Goal: Task Accomplishment & Management: Use online tool/utility

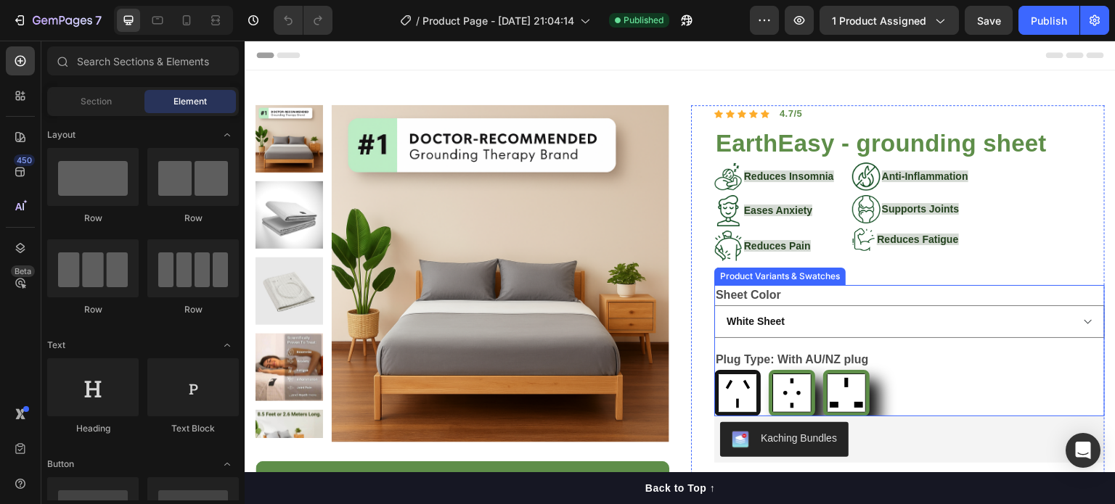
click at [904, 383] on div "With AU/NZ plug With AU/NZ plug With EU plug With EU plug With UK/IRE plug With…" at bounding box center [909, 393] width 390 height 46
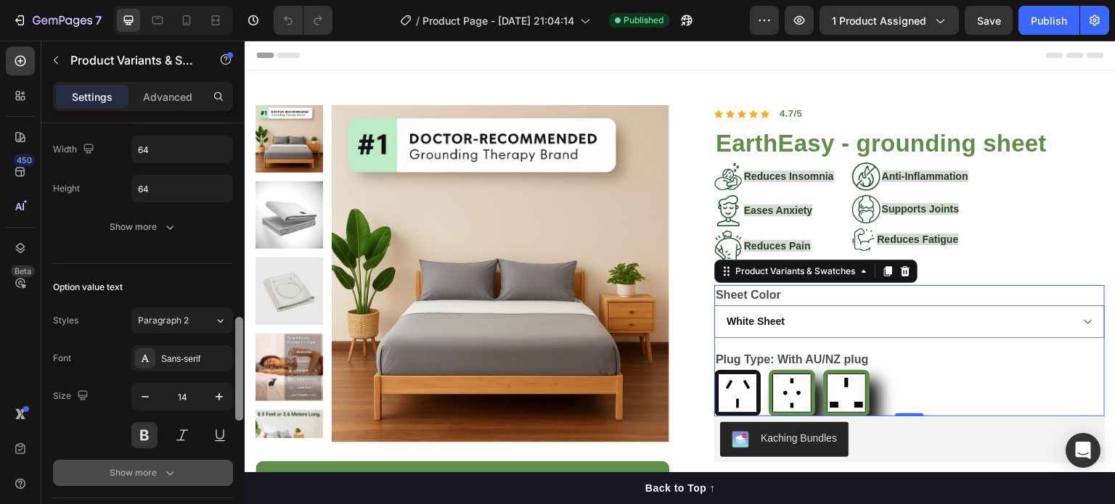
scroll to position [711, 0]
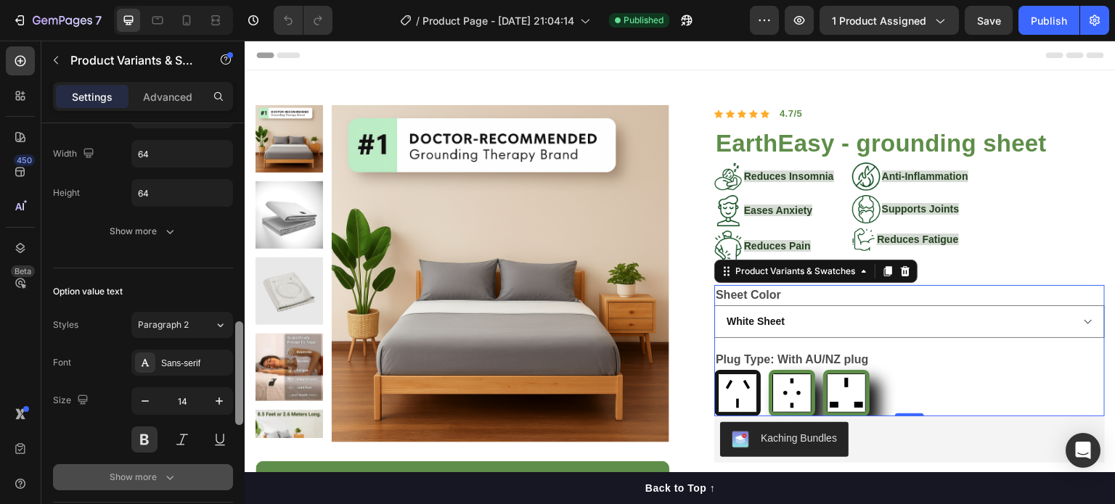
drag, startPoint x: 238, startPoint y: 217, endPoint x: 229, endPoint y: 463, distance: 246.2
click at [229, 463] on div "Type Separated Product source EarthEasy - grounding sheet Option gap Gap 16 Opt…" at bounding box center [142, 334] width 203 height 422
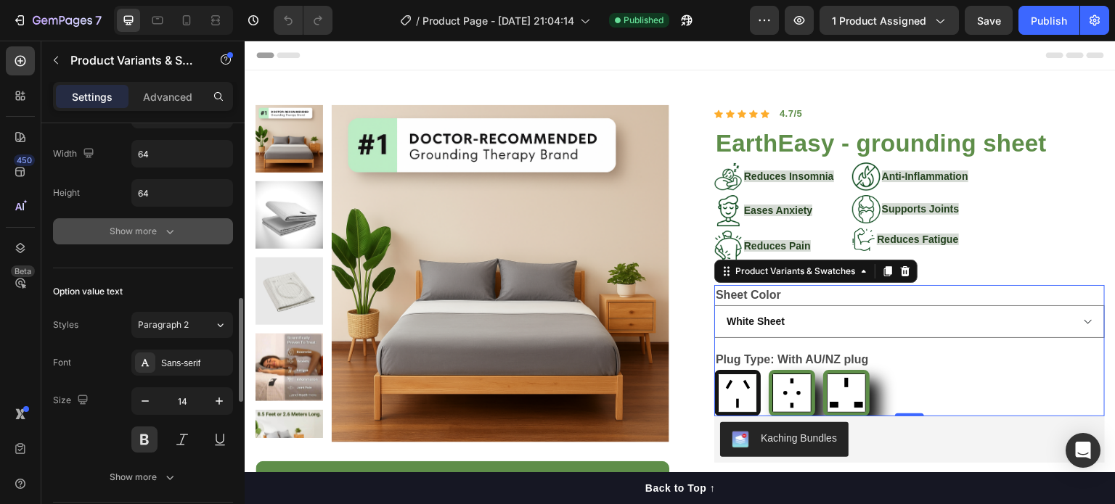
click at [160, 229] on div "Show more" at bounding box center [143, 231] width 67 height 15
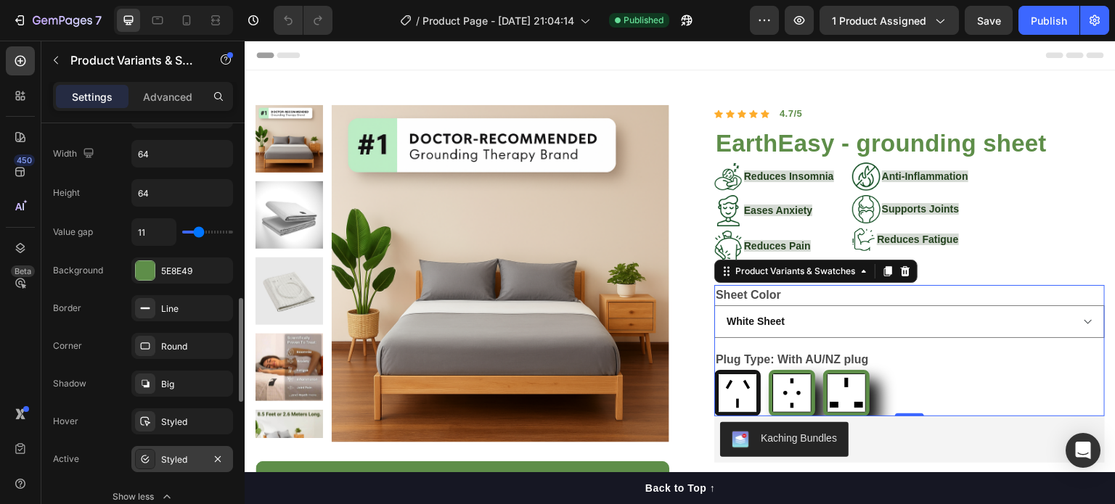
click at [162, 462] on div "Styled" at bounding box center [182, 460] width 42 height 13
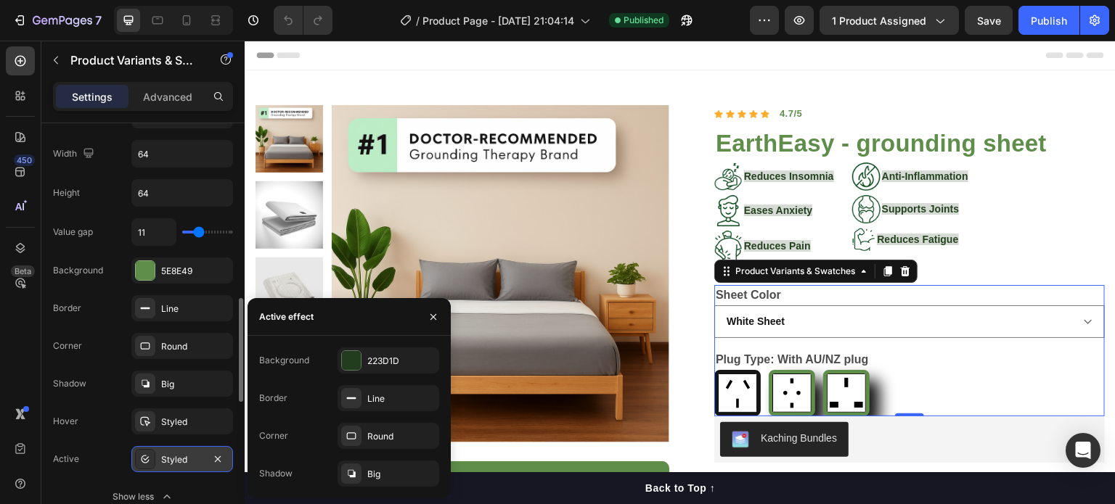
click at [162, 462] on div "Styled" at bounding box center [182, 460] width 42 height 13
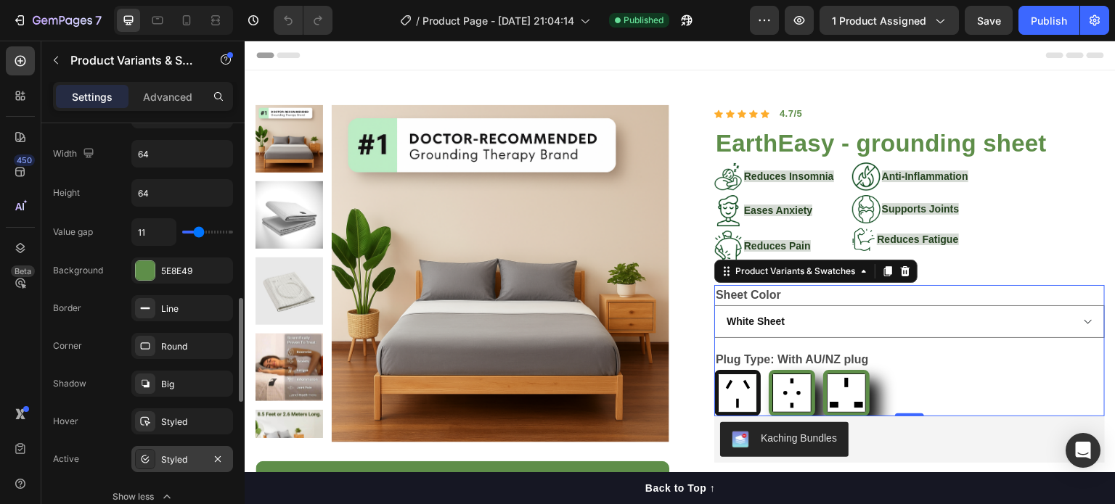
click at [162, 462] on div "Styled" at bounding box center [182, 460] width 42 height 13
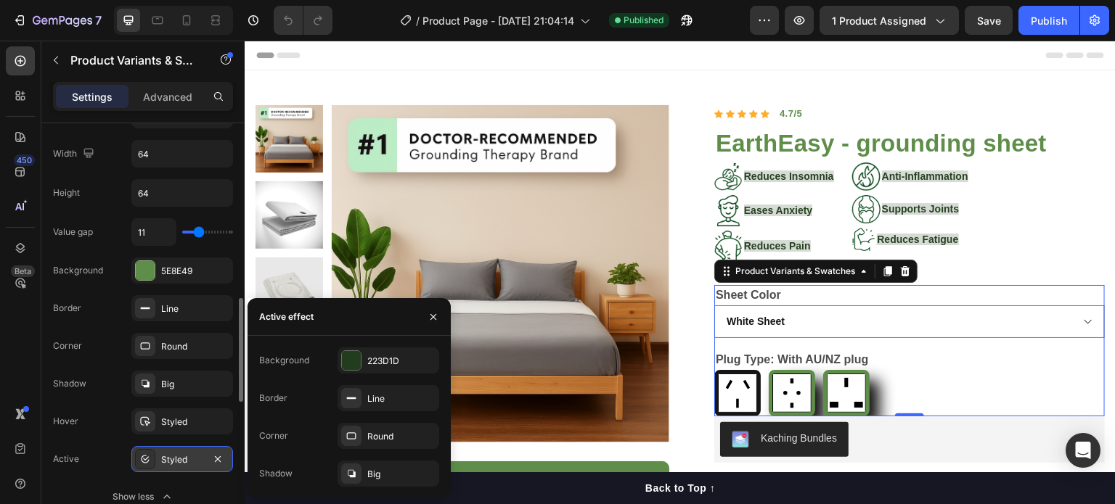
click at [162, 462] on div "Styled" at bounding box center [182, 460] width 42 height 13
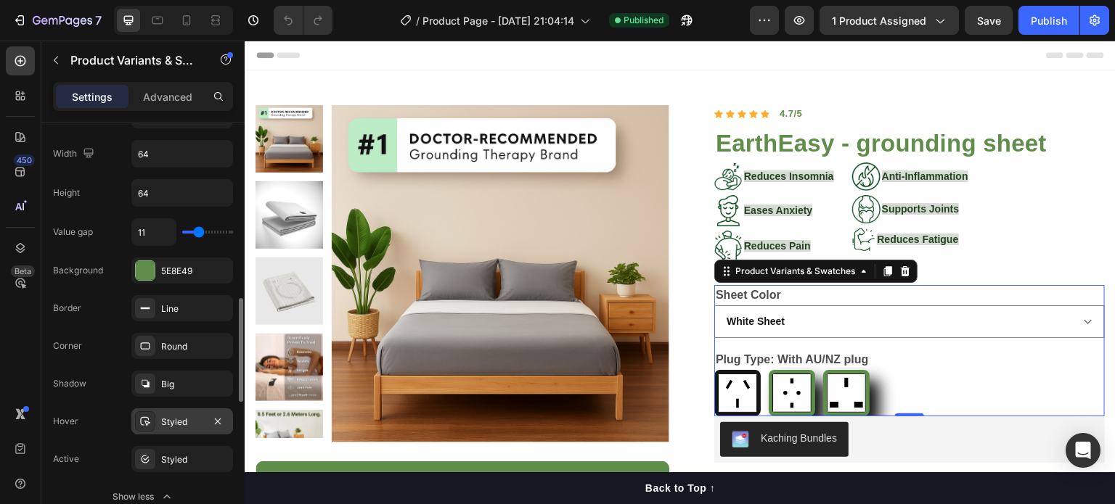
click at [171, 418] on div "Styled" at bounding box center [182, 422] width 42 height 13
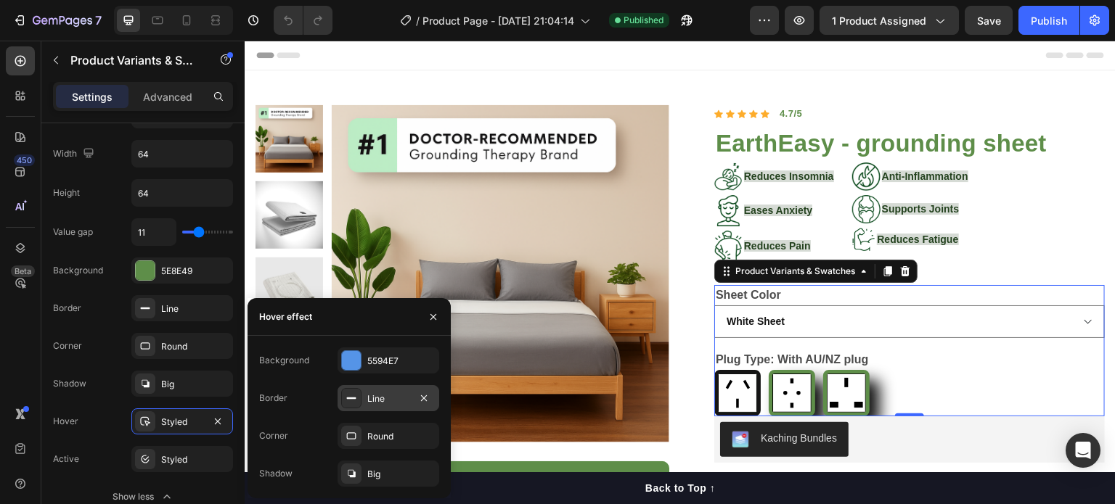
click at [380, 406] on div "Line" at bounding box center [388, 398] width 102 height 26
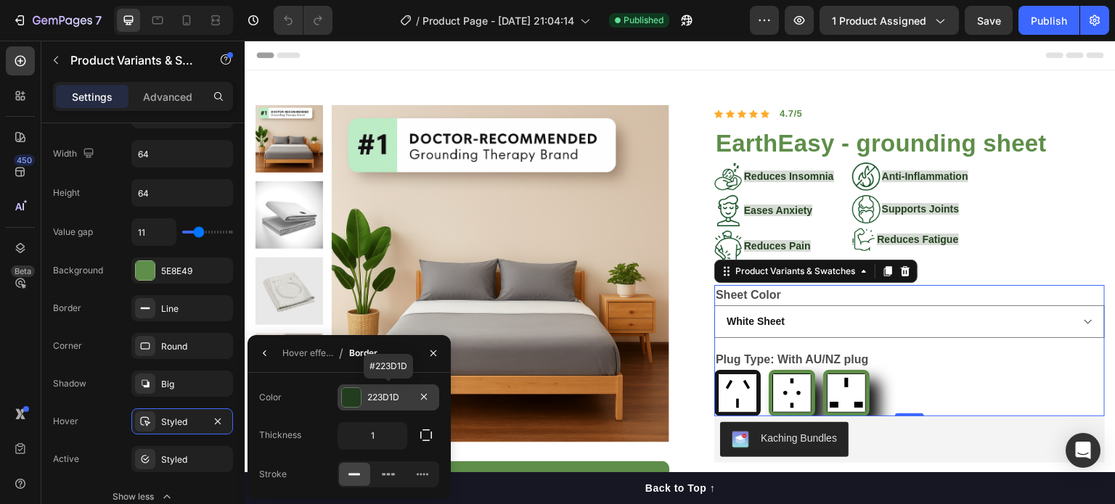
click at [350, 397] on div at bounding box center [351, 397] width 19 height 19
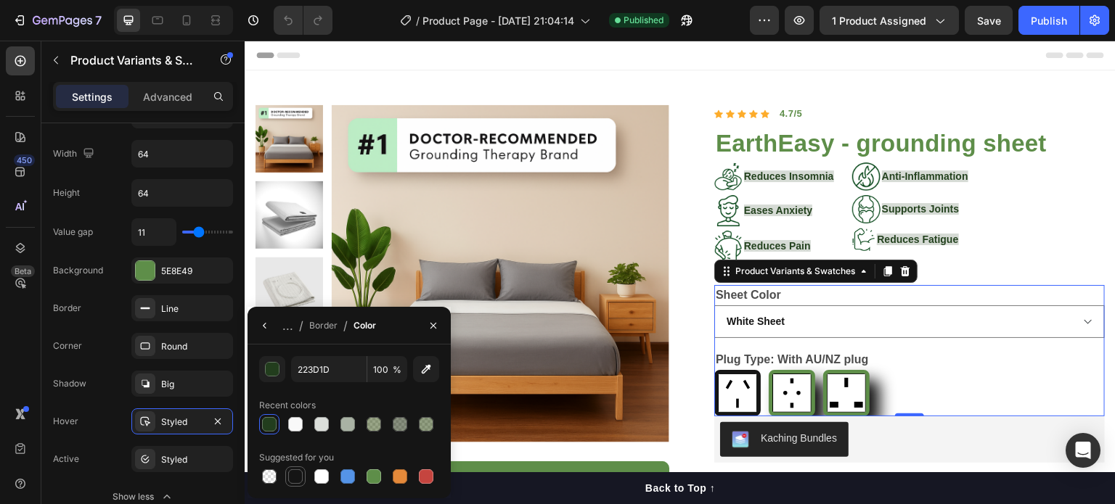
click at [296, 477] on div at bounding box center [295, 477] width 15 height 15
type input "151515"
click at [296, 477] on div at bounding box center [295, 477] width 15 height 15
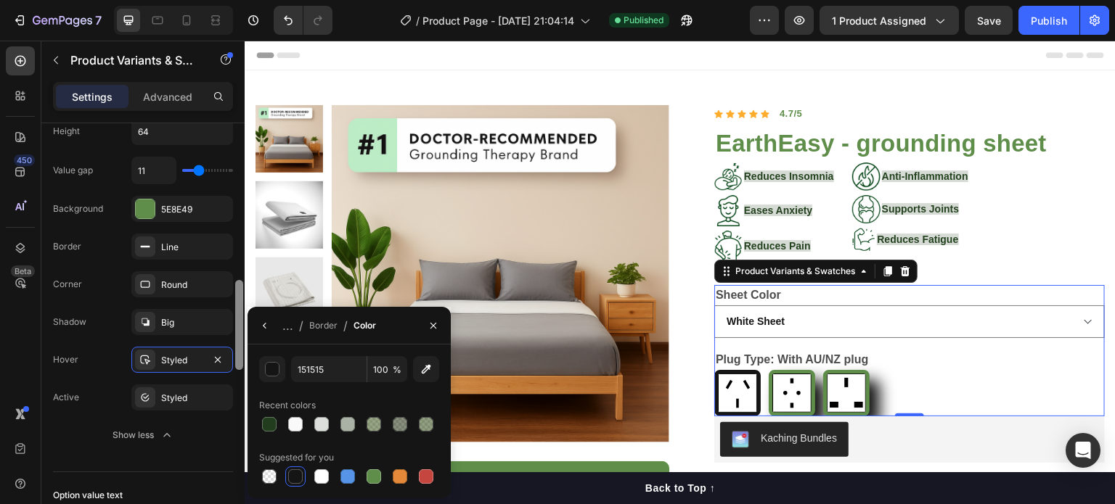
scroll to position [766, 0]
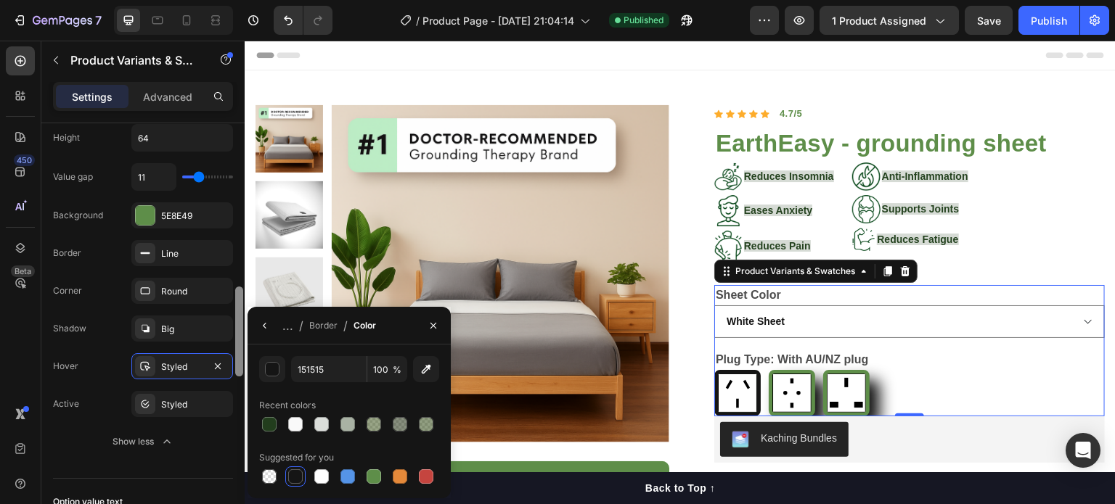
drag, startPoint x: 236, startPoint y: 353, endPoint x: 234, endPoint y: 365, distance: 11.7
click at [234, 365] on div at bounding box center [239, 334] width 11 height 422
click at [194, 403] on div "Styled" at bounding box center [182, 404] width 42 height 13
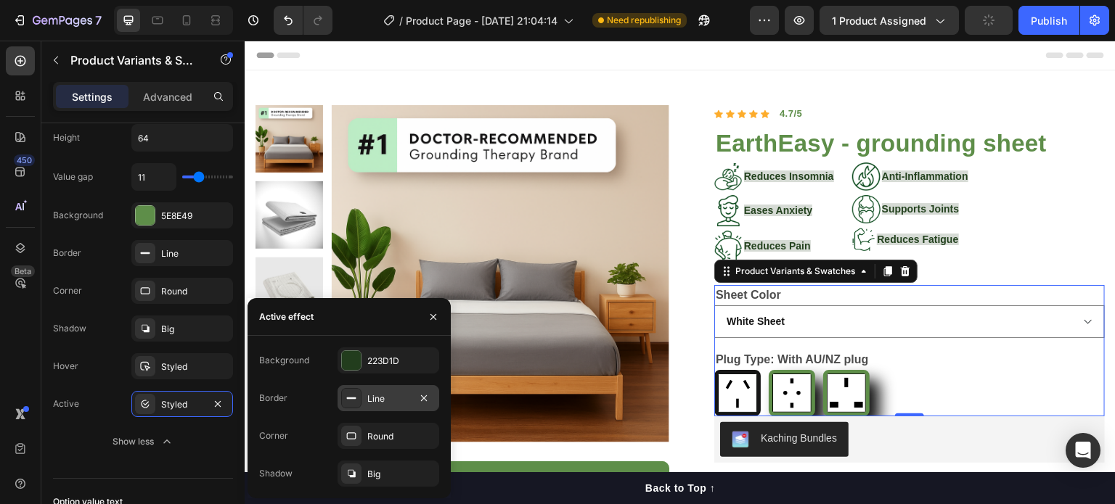
click at [393, 406] on div "Line" at bounding box center [388, 398] width 102 height 26
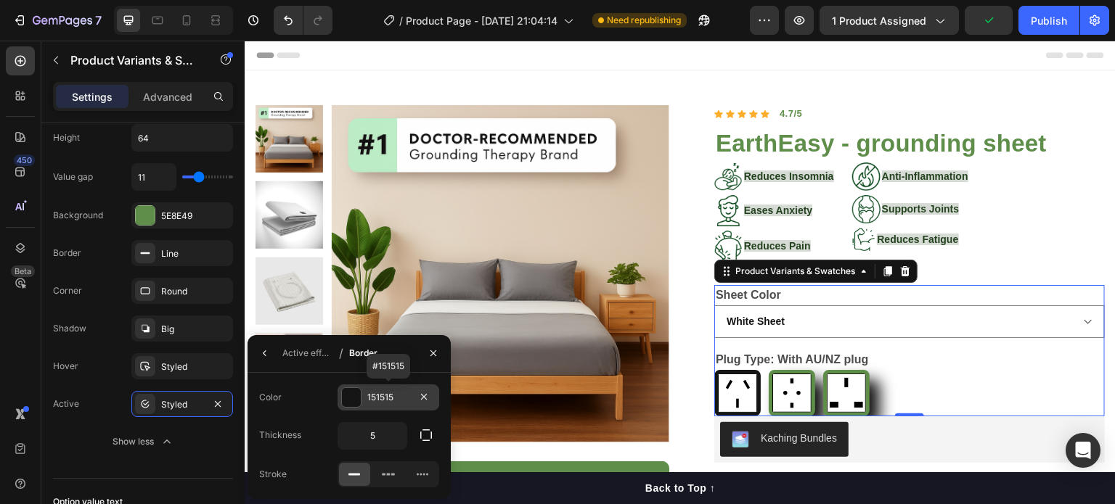
click at [350, 396] on div at bounding box center [351, 397] width 19 height 19
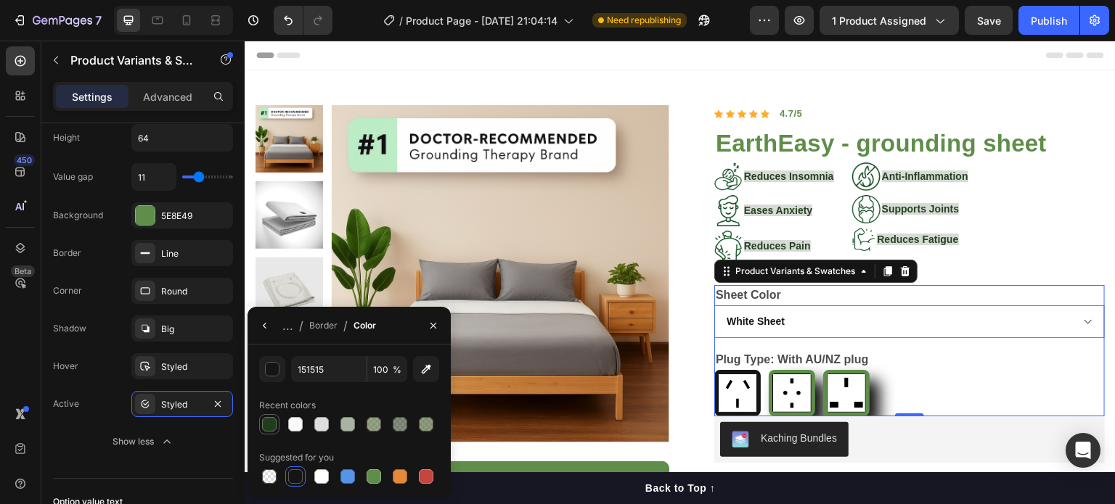
click at [271, 428] on div at bounding box center [269, 424] width 15 height 15
type input "223D1D"
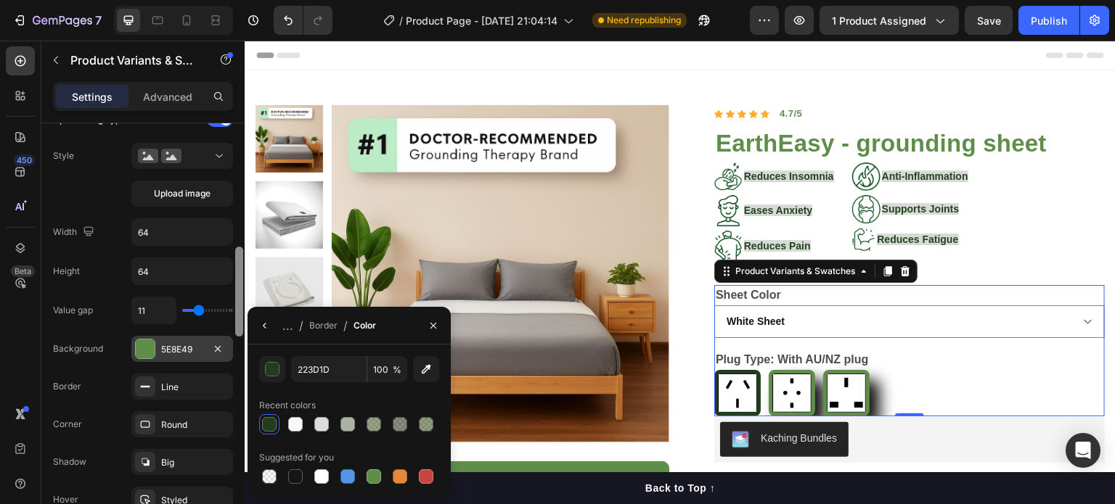
scroll to position [674, 0]
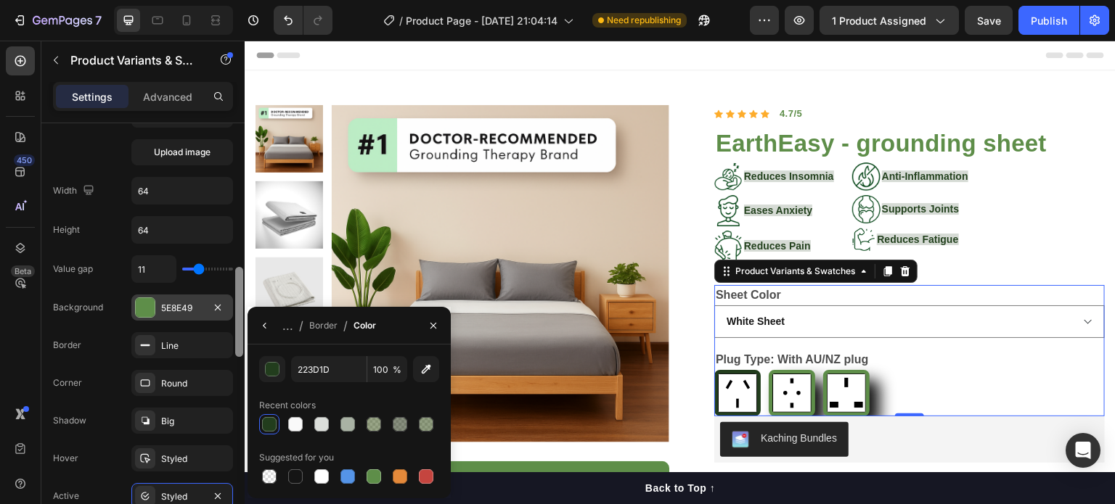
drag, startPoint x: 239, startPoint y: 329, endPoint x: 230, endPoint y: 310, distance: 21.7
click at [230, 310] on div "Type Separated Product source EarthEasy - grounding sheet Option gap Gap 16 Opt…" at bounding box center [142, 334] width 203 height 422
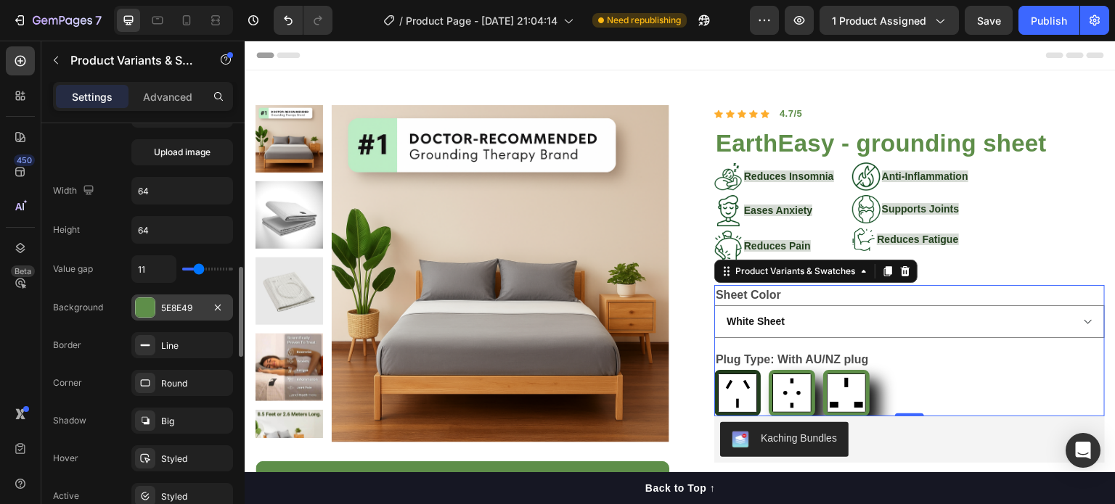
click at [147, 307] on div at bounding box center [145, 307] width 19 height 19
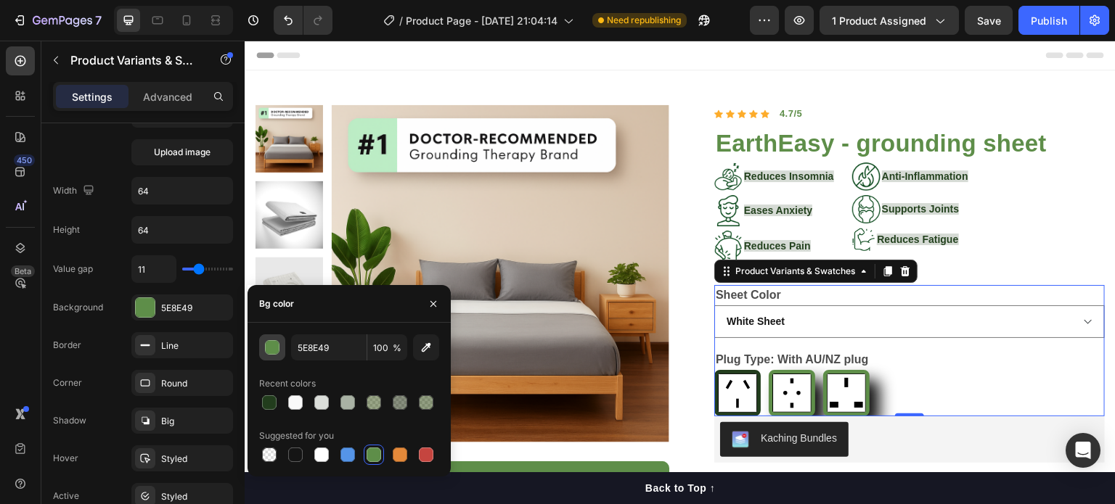
click at [275, 356] on button "button" at bounding box center [272, 348] width 26 height 26
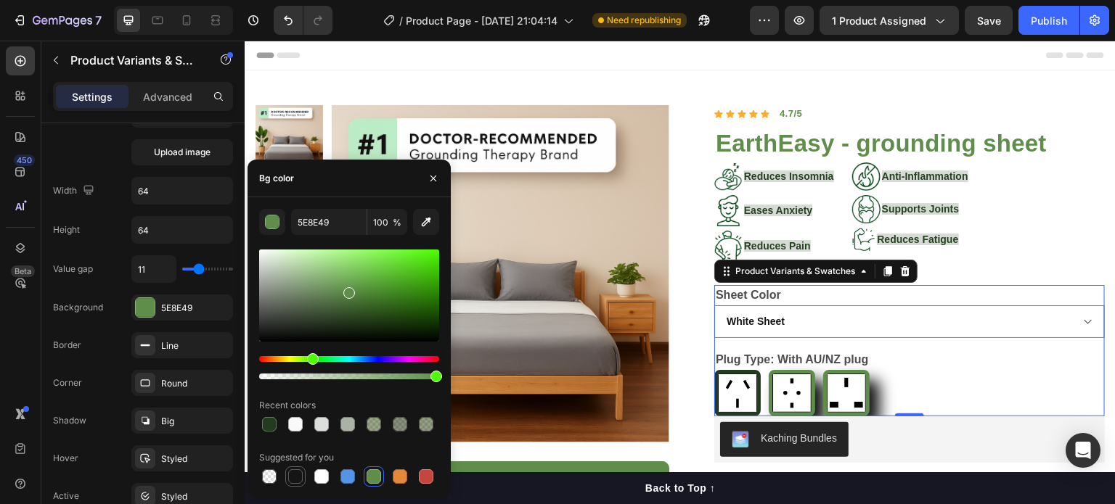
click at [293, 481] on div at bounding box center [295, 477] width 15 height 15
type input "151515"
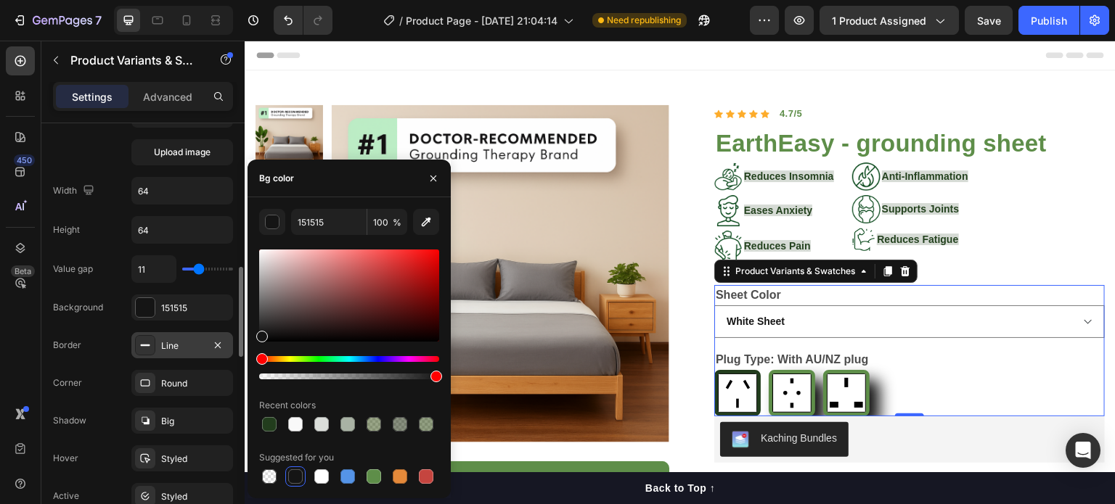
click at [168, 350] on div "Line" at bounding box center [182, 345] width 102 height 26
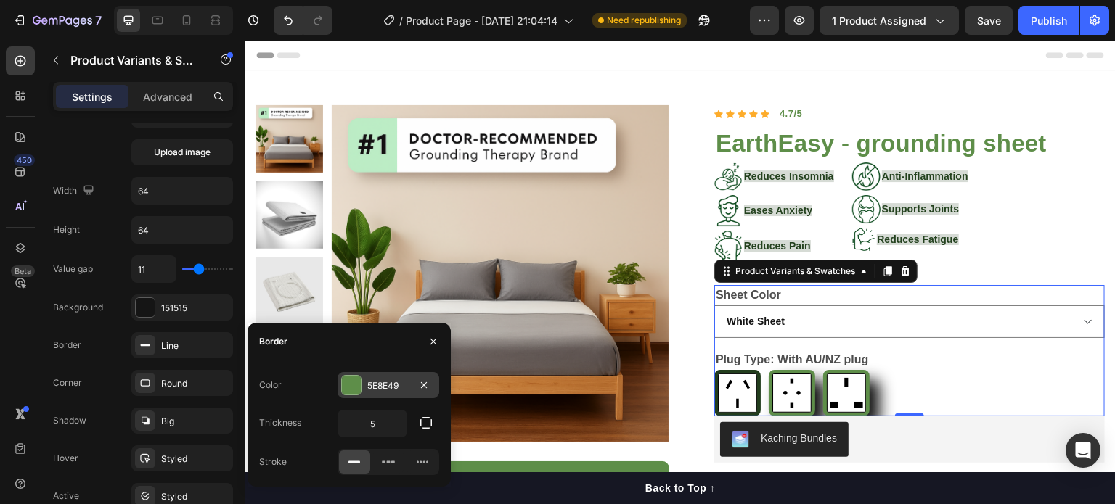
click at [348, 384] on div at bounding box center [351, 385] width 19 height 19
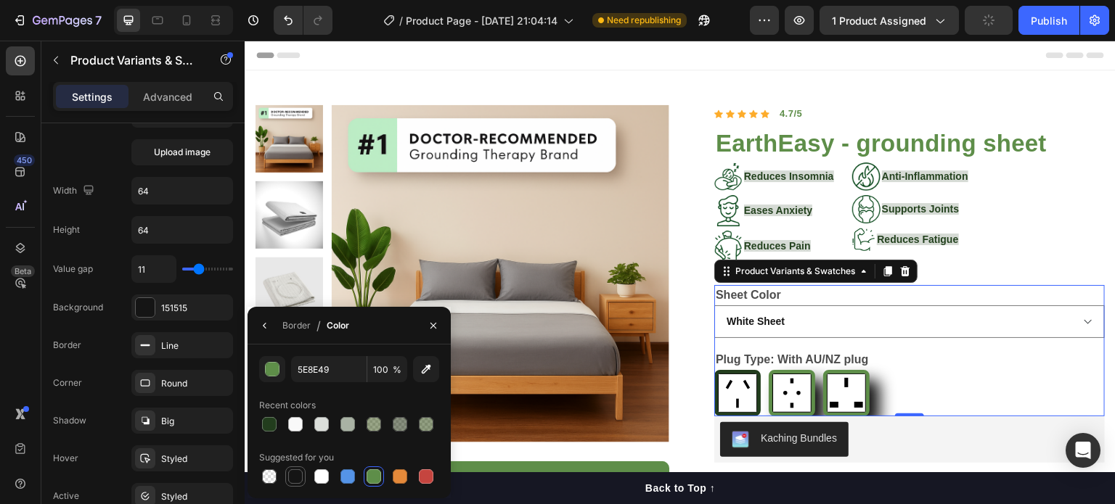
click at [297, 478] on div at bounding box center [295, 477] width 15 height 15
type input "151515"
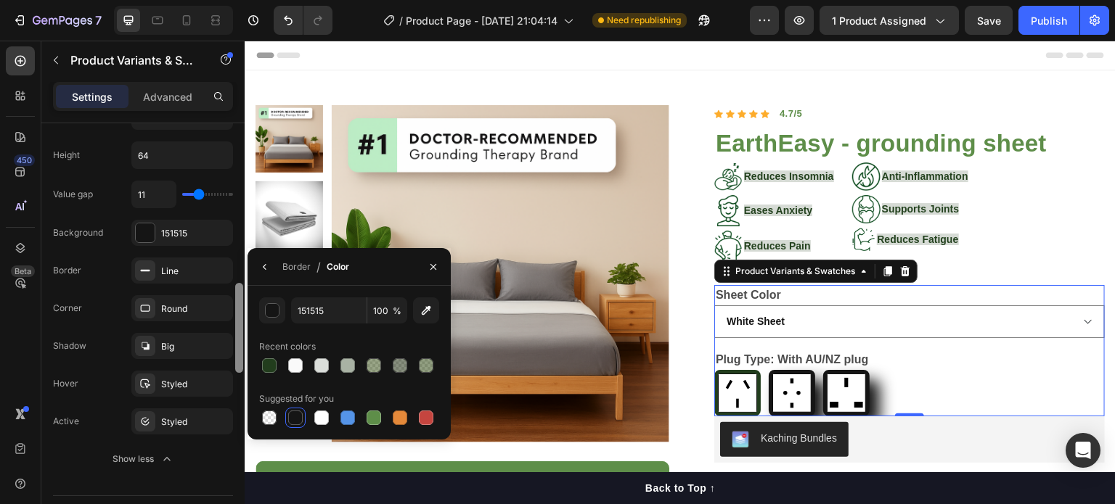
scroll to position [753, 0]
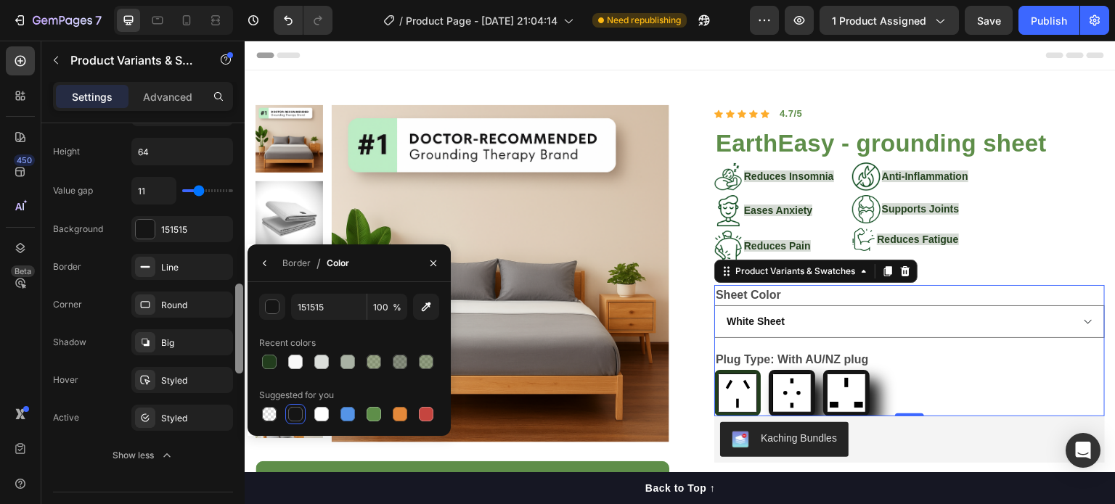
drag, startPoint x: 240, startPoint y: 316, endPoint x: 239, endPoint y: 333, distance: 16.8
click at [239, 333] on div at bounding box center [239, 329] width 8 height 90
click at [172, 382] on div "Styled" at bounding box center [182, 380] width 42 height 13
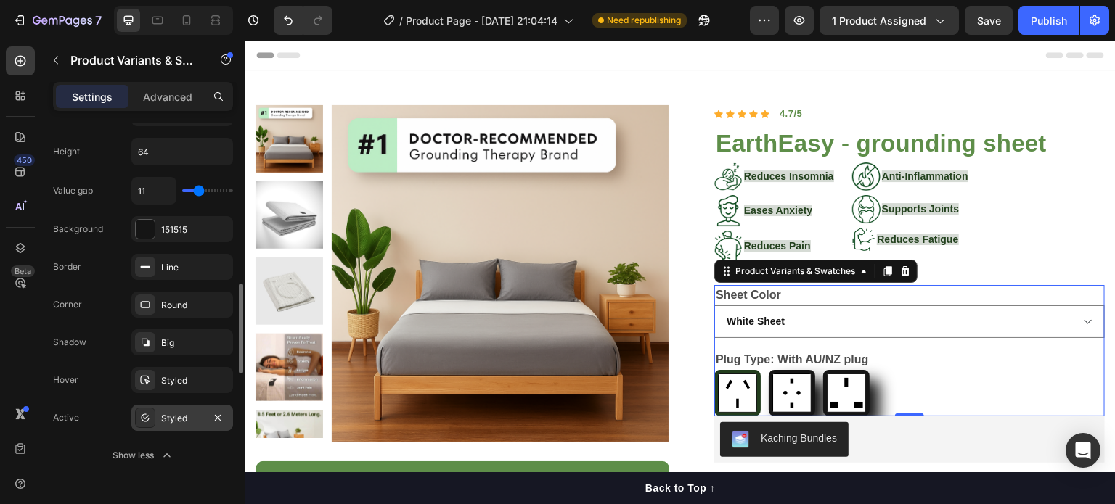
click at [180, 413] on div "Styled" at bounding box center [182, 418] width 42 height 13
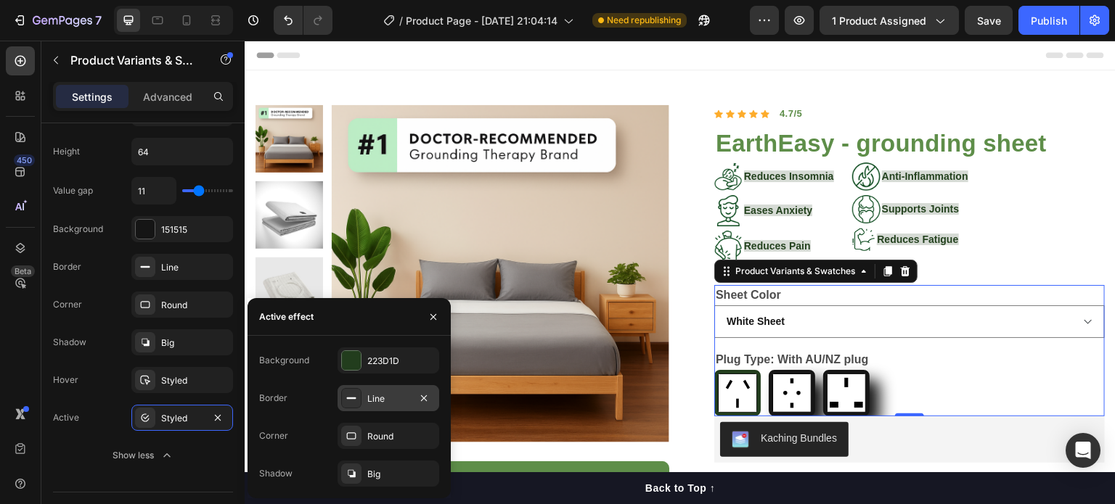
click at [351, 403] on icon at bounding box center [351, 399] width 12 height 12
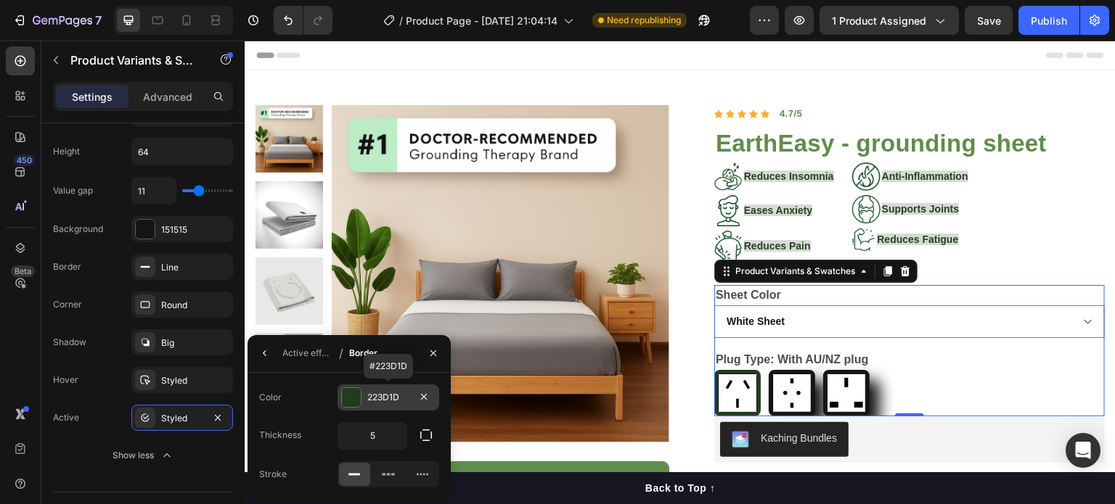
click at [348, 391] on div at bounding box center [351, 397] width 19 height 19
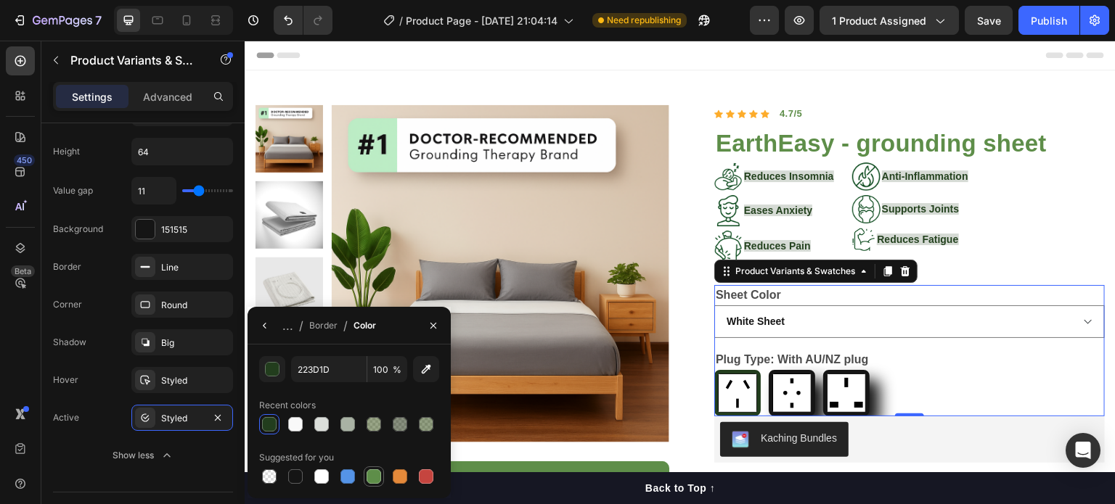
click at [370, 484] on div at bounding box center [374, 477] width 15 height 15
click at [274, 435] on div at bounding box center [269, 424] width 20 height 20
click at [374, 483] on div at bounding box center [374, 477] width 15 height 15
type input "5E8E49"
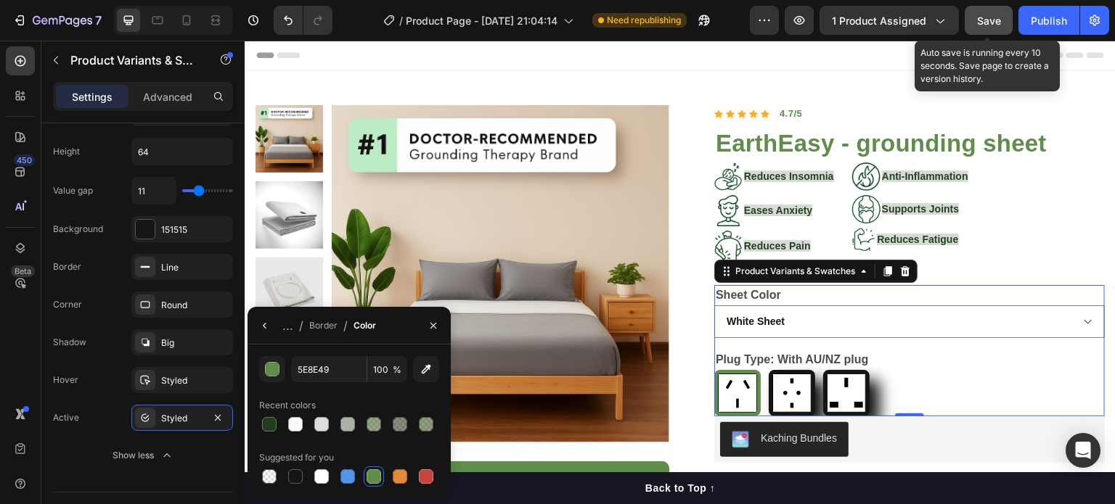
click at [978, 24] on span "Save" at bounding box center [989, 21] width 24 height 12
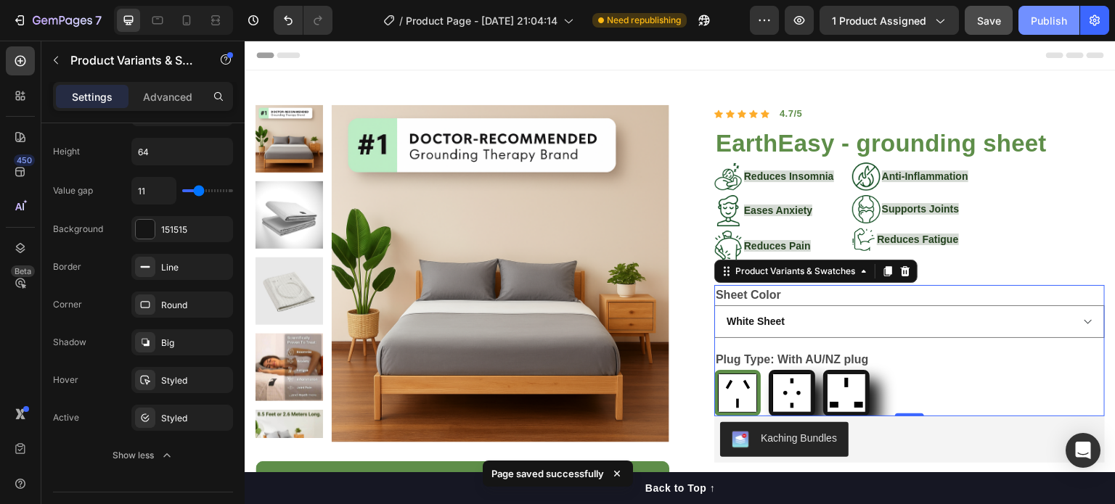
click at [1062, 33] on button "Publish" at bounding box center [1048, 20] width 61 height 29
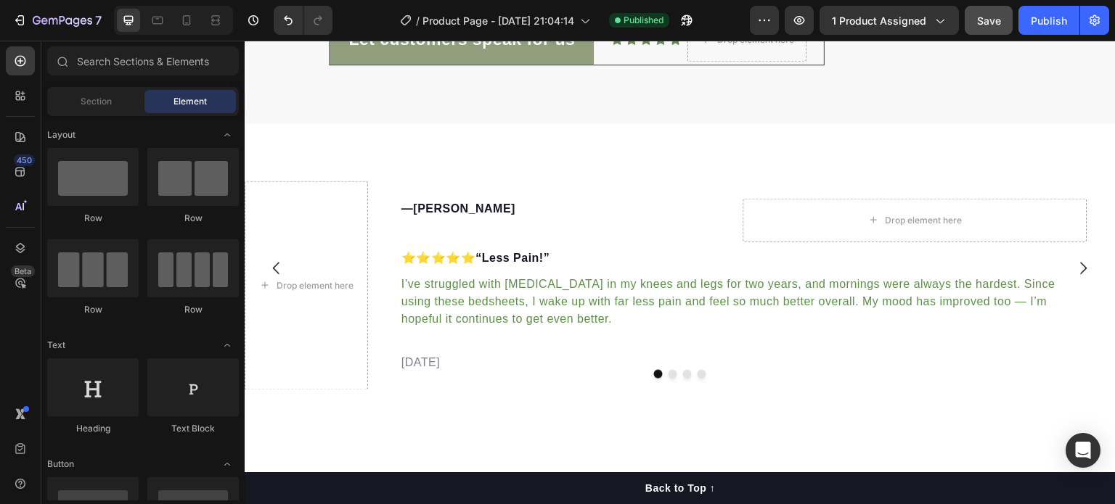
scroll to position [3561, 0]
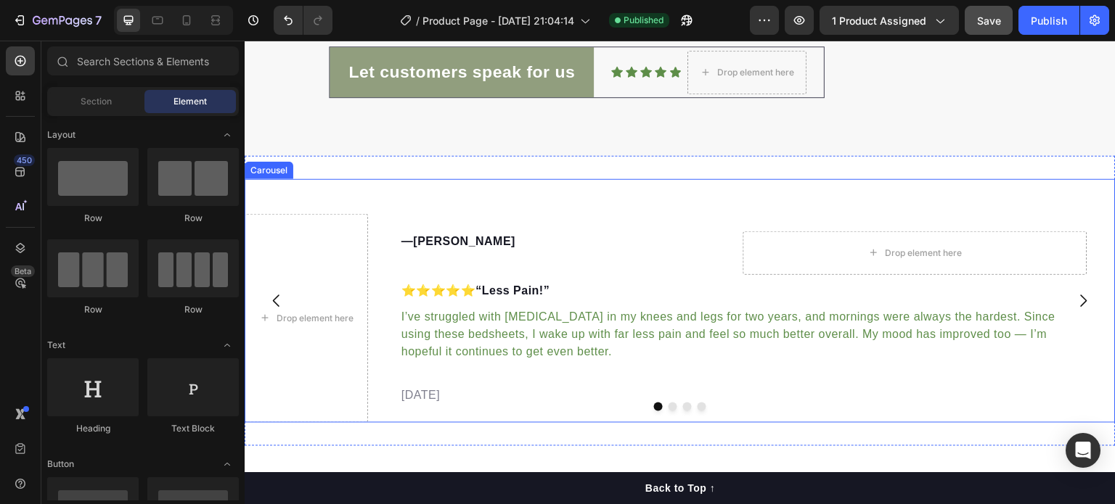
click at [1081, 300] on icon "Carousel Next Arrow" at bounding box center [1084, 301] width 7 height 12
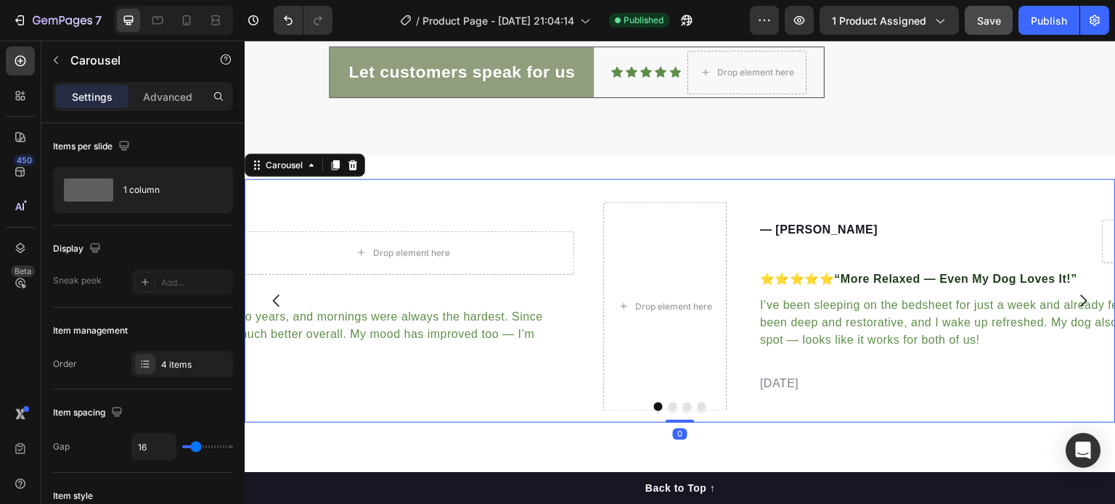
click at [1081, 300] on icon "Carousel Next Arrow" at bounding box center [1084, 301] width 7 height 12
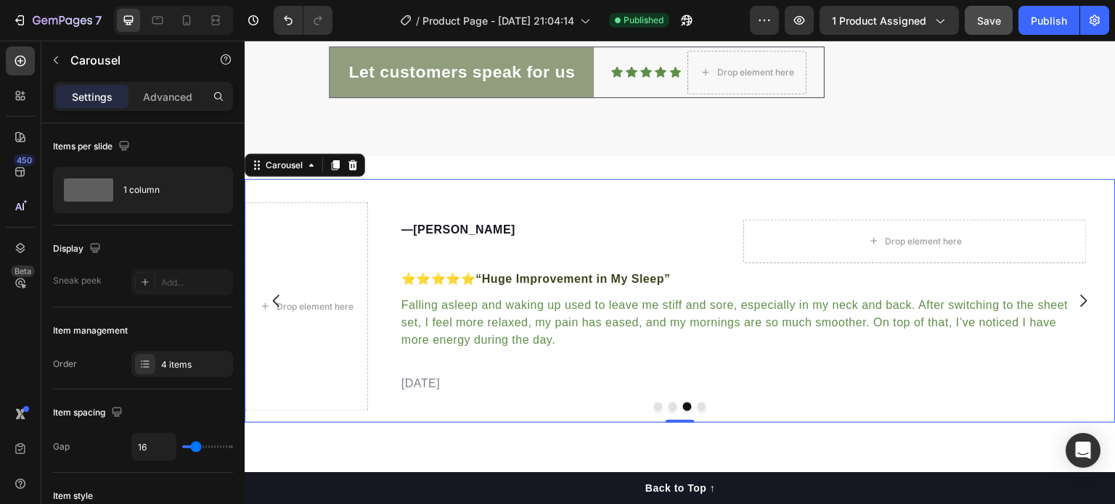
click at [279, 295] on icon "Carousel Back Arrow" at bounding box center [276, 301] width 7 height 12
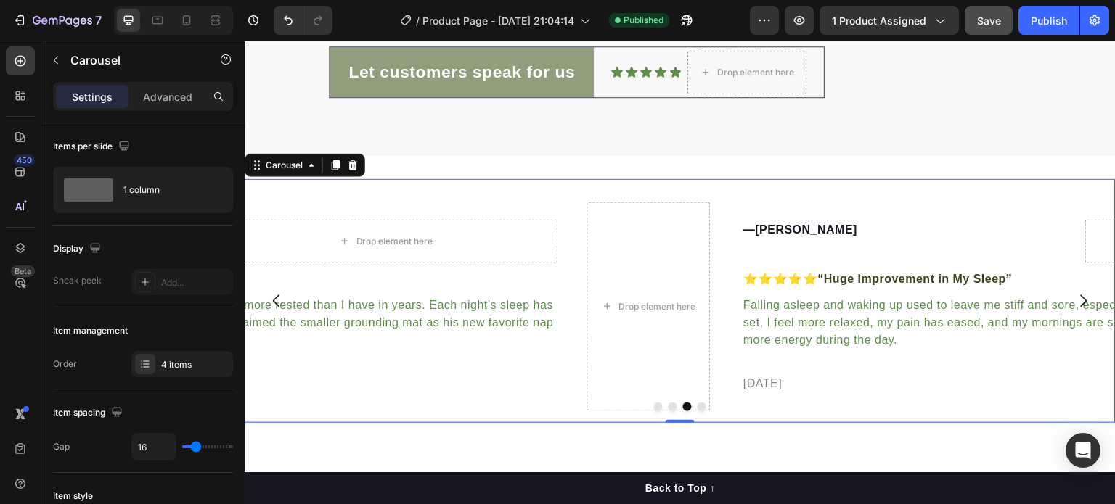
click at [279, 295] on icon "Carousel Back Arrow" at bounding box center [276, 301] width 7 height 12
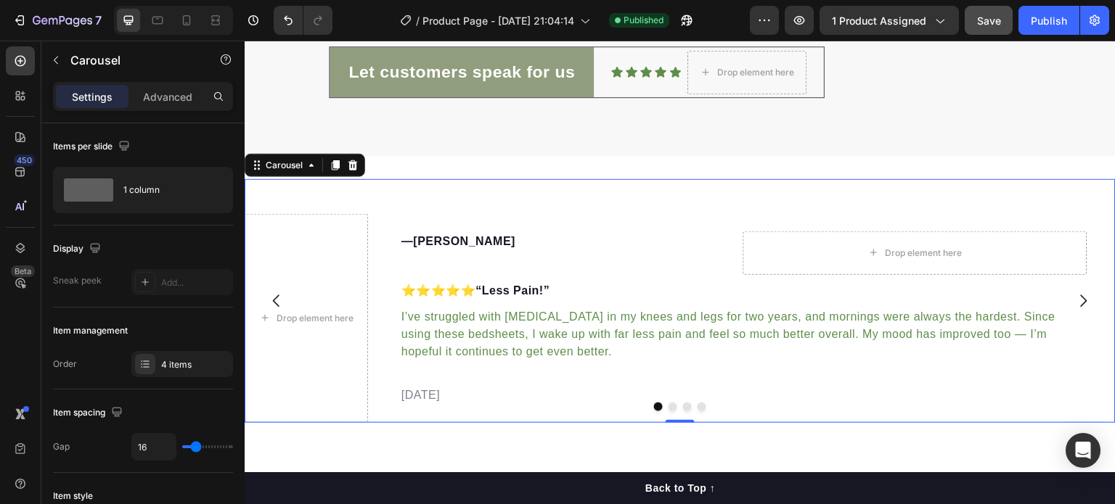
click at [1077, 305] on icon "Carousel Next Arrow" at bounding box center [1083, 300] width 17 height 17
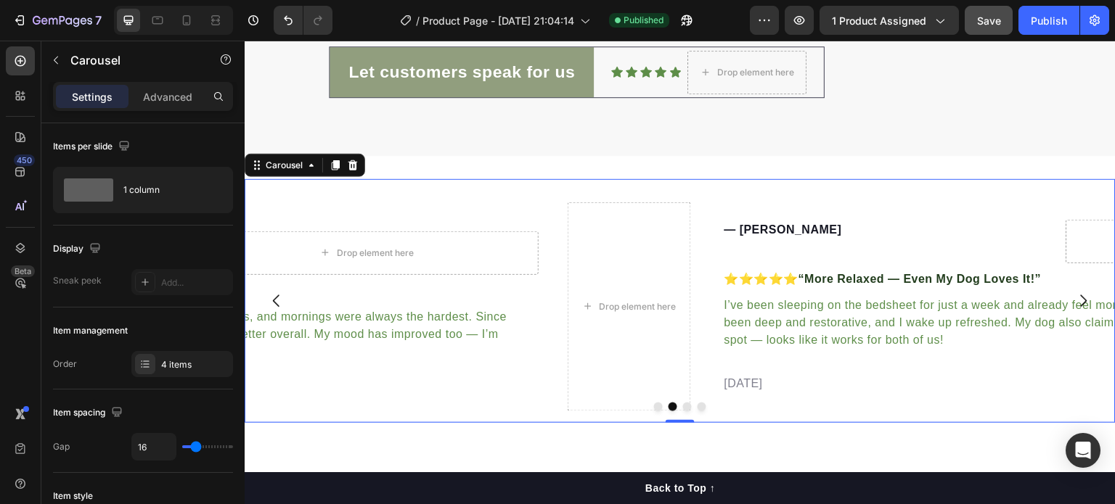
click at [1077, 305] on icon "Carousel Next Arrow" at bounding box center [1083, 300] width 17 height 17
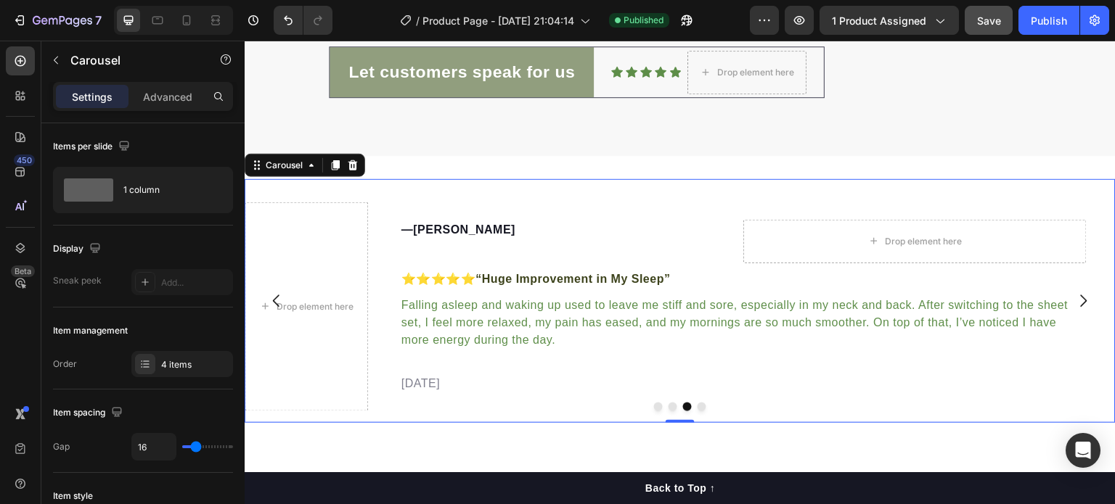
click at [1075, 301] on icon "Carousel Next Arrow" at bounding box center [1083, 300] width 17 height 17
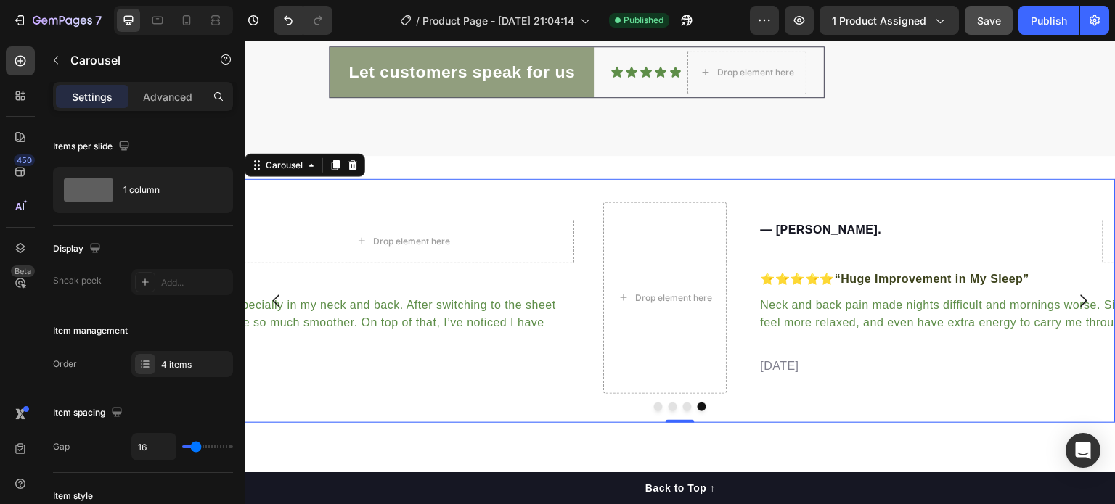
click at [1075, 301] on icon "Carousel Next Arrow" at bounding box center [1083, 300] width 17 height 17
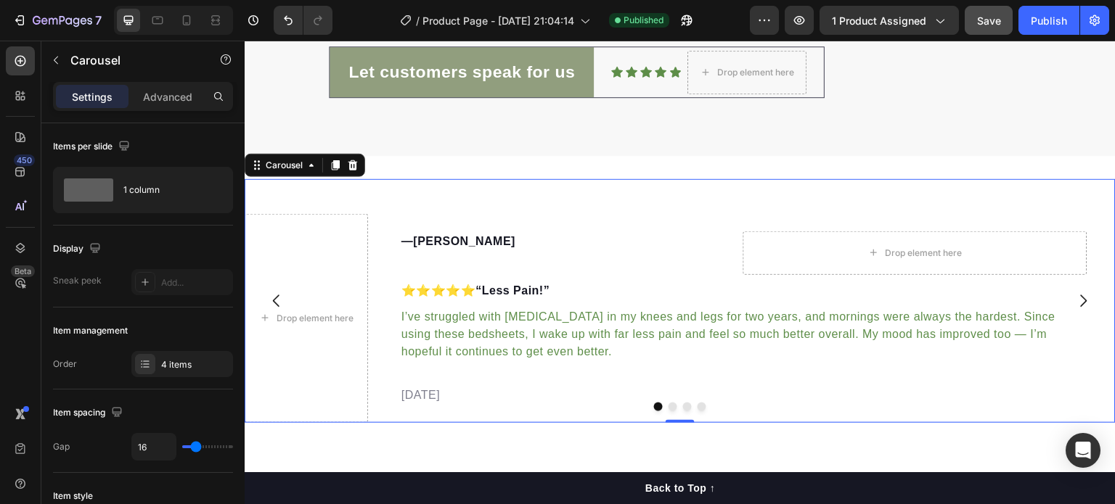
click at [1075, 301] on icon "Carousel Next Arrow" at bounding box center [1083, 300] width 17 height 17
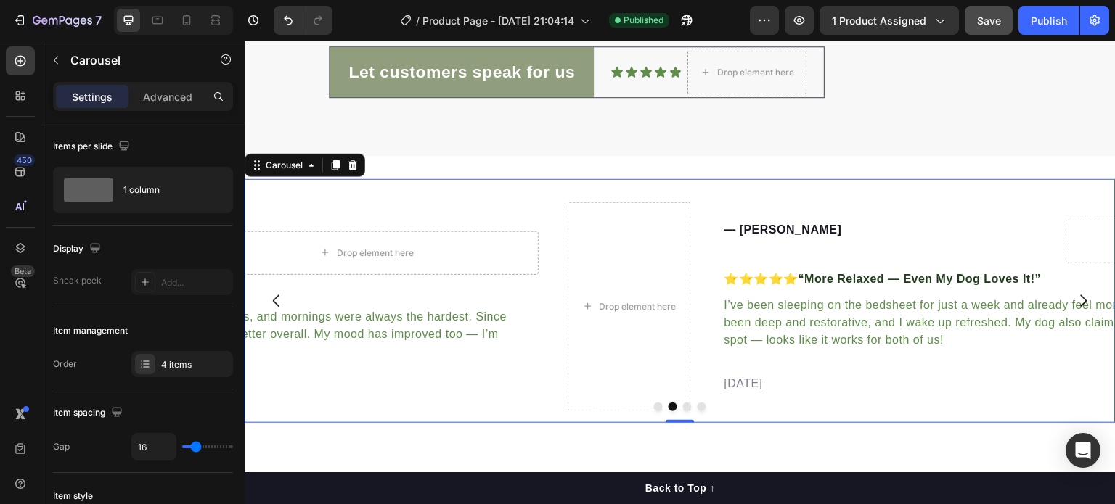
click at [1075, 301] on icon "Carousel Next Arrow" at bounding box center [1083, 300] width 17 height 17
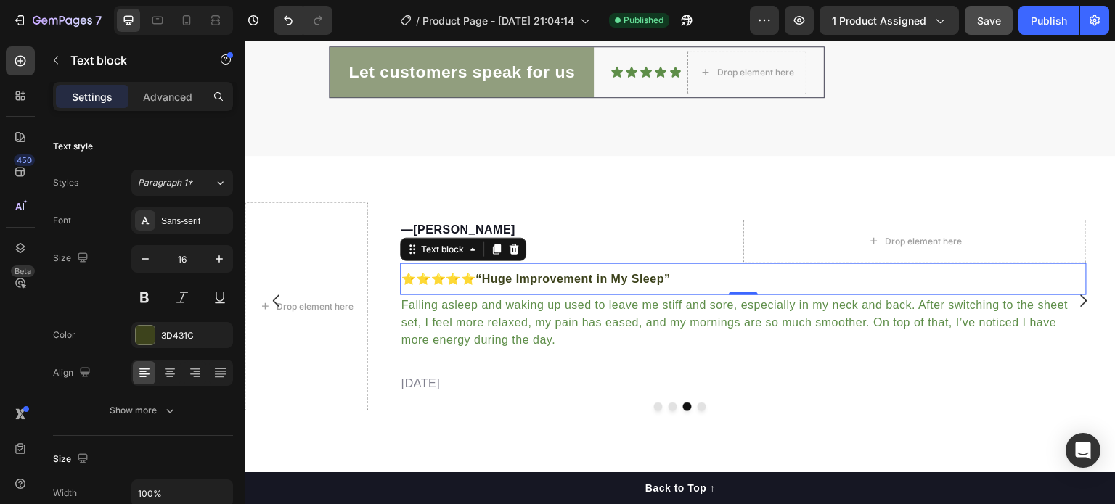
click at [670, 279] on strong "“Huge Improvement in My Sleep”" at bounding box center [572, 279] width 195 height 12
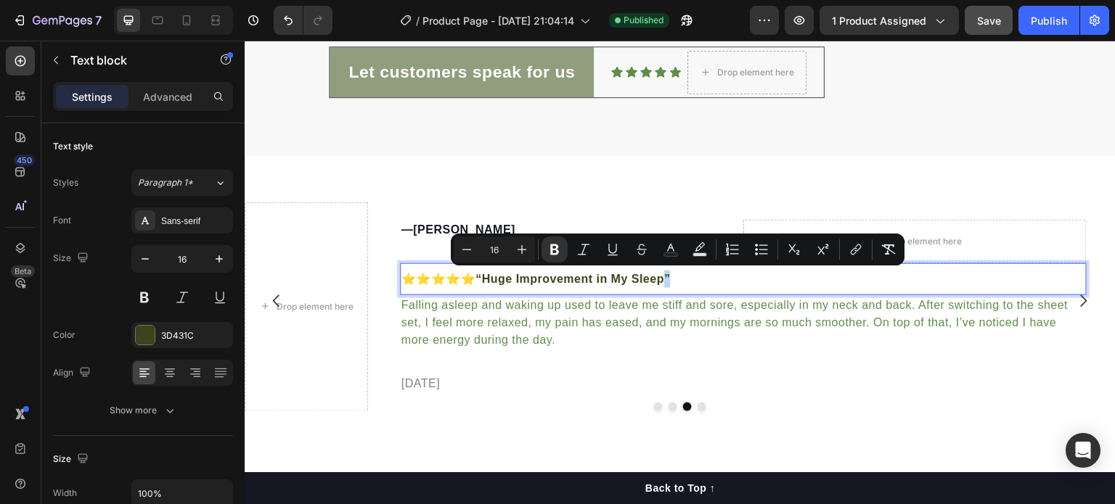
click at [722, 277] on p "⭐️⭐️⭐️⭐️⭐️ “Huge Improvement in My Sleep”" at bounding box center [743, 279] width 684 height 17
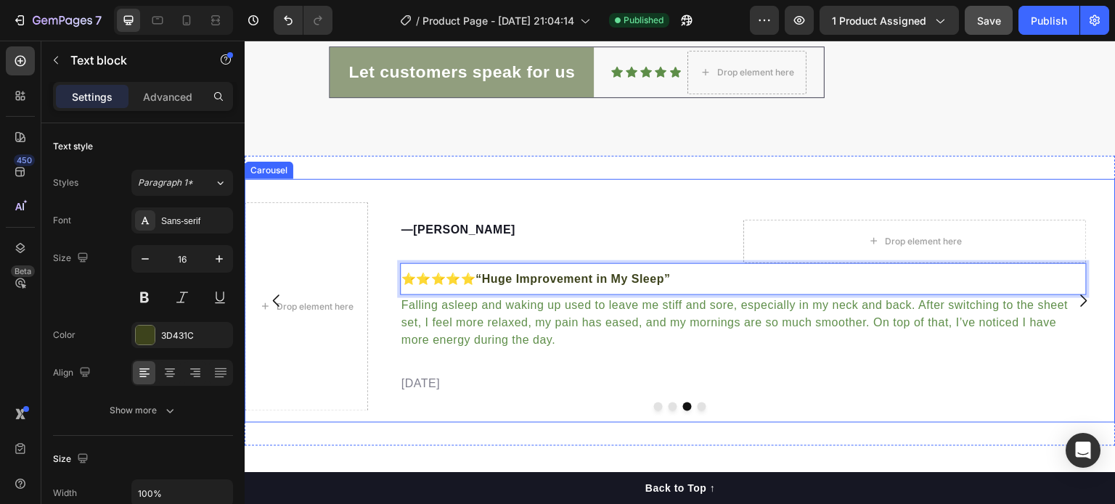
click at [1077, 300] on icon "Carousel Next Arrow" at bounding box center [1083, 300] width 17 height 17
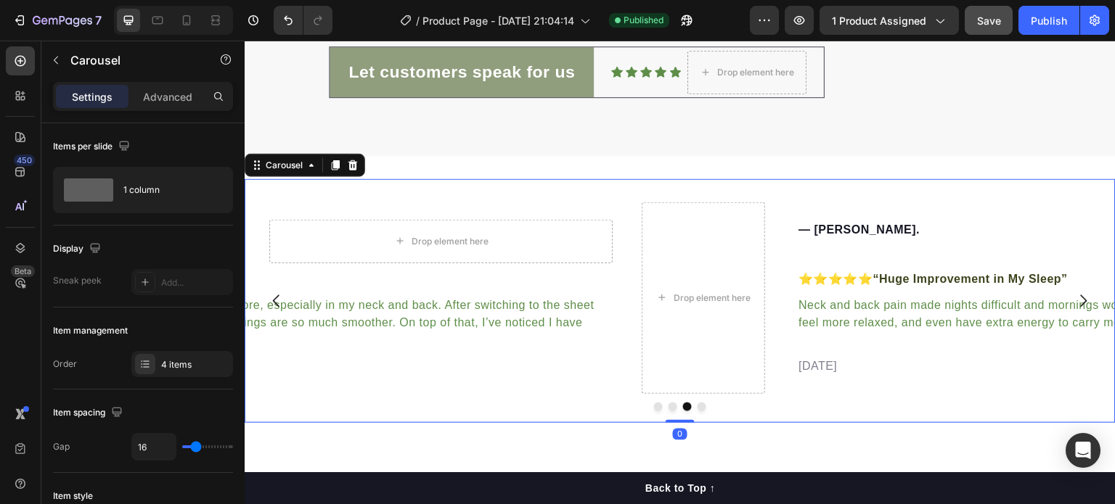
click at [1077, 300] on icon "Carousel Next Arrow" at bounding box center [1083, 300] width 17 height 17
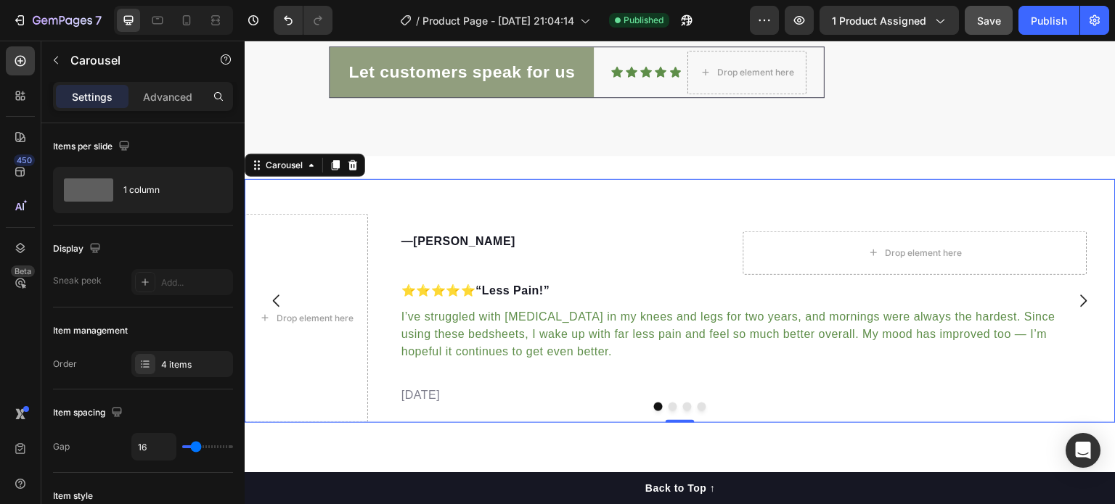
click at [668, 410] on button "Dot" at bounding box center [672, 407] width 9 height 9
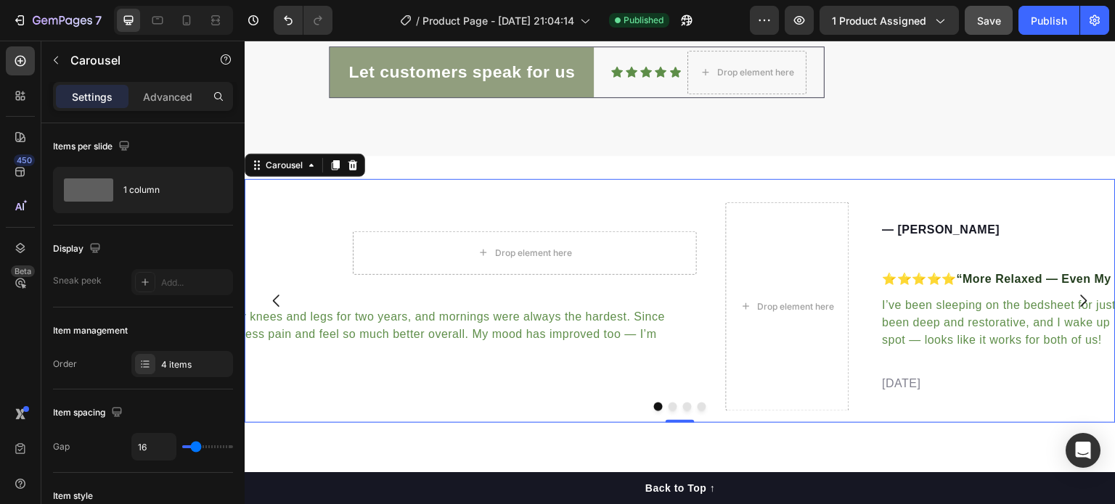
click at [668, 410] on button "Dot" at bounding box center [672, 407] width 9 height 9
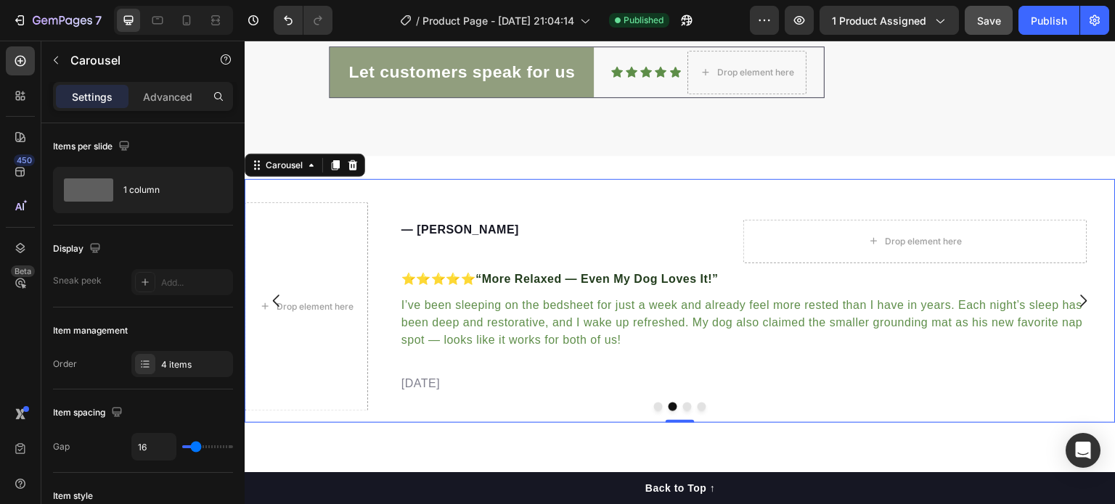
click at [683, 409] on button "Dot" at bounding box center [687, 407] width 9 height 9
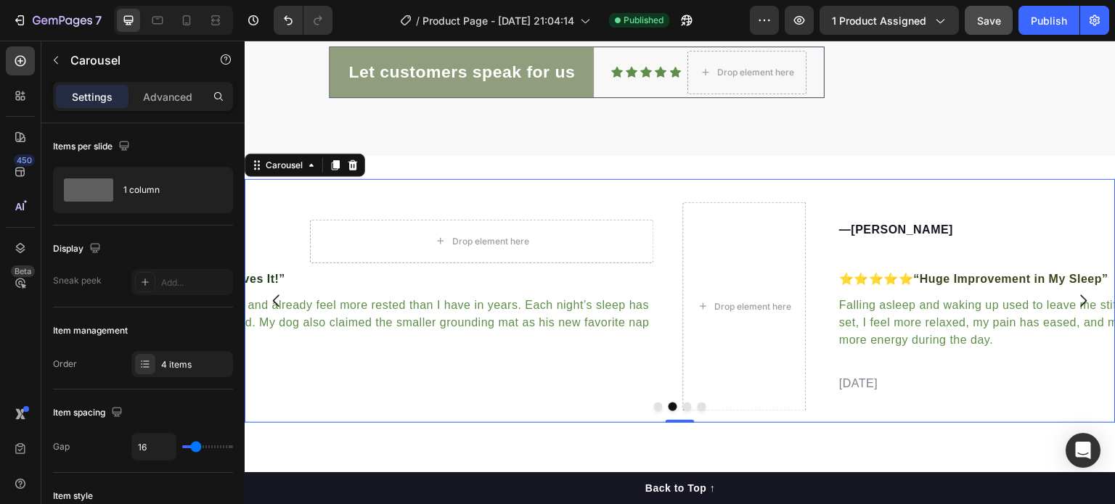
click at [683, 409] on button "Dot" at bounding box center [687, 407] width 9 height 9
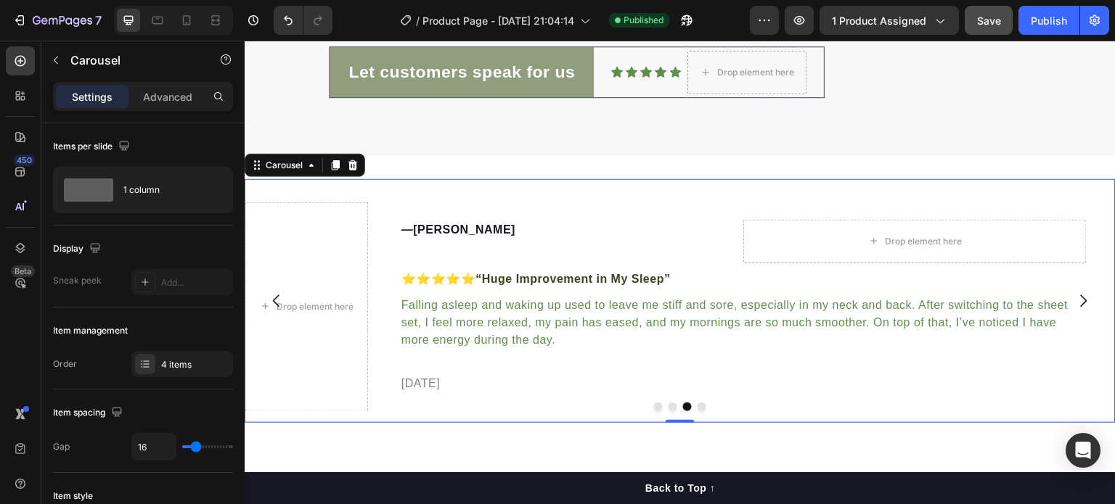
click at [698, 410] on div at bounding box center [680, 407] width 871 height 9
click at [697, 408] on button "Dot" at bounding box center [701, 407] width 9 height 9
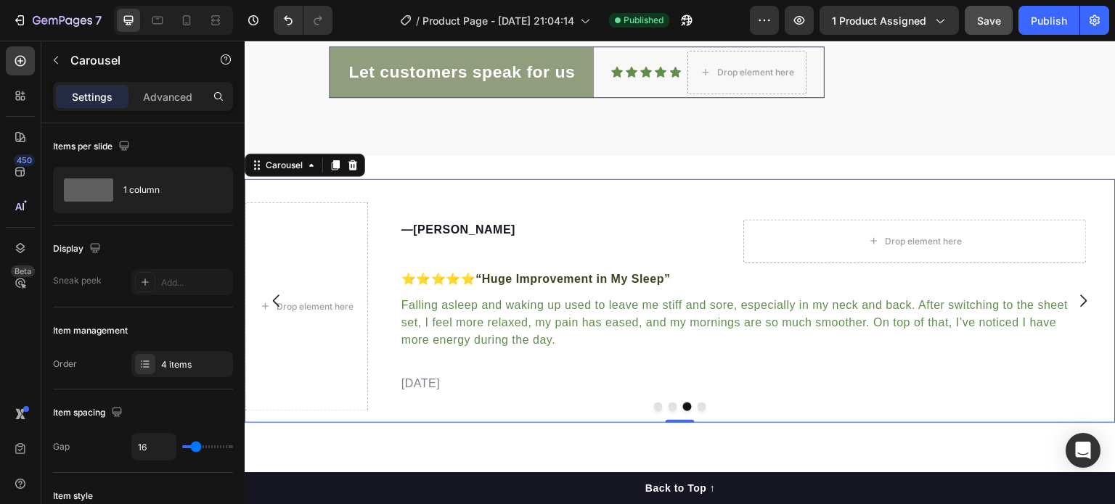
click at [697, 408] on button "Dot" at bounding box center [701, 407] width 9 height 9
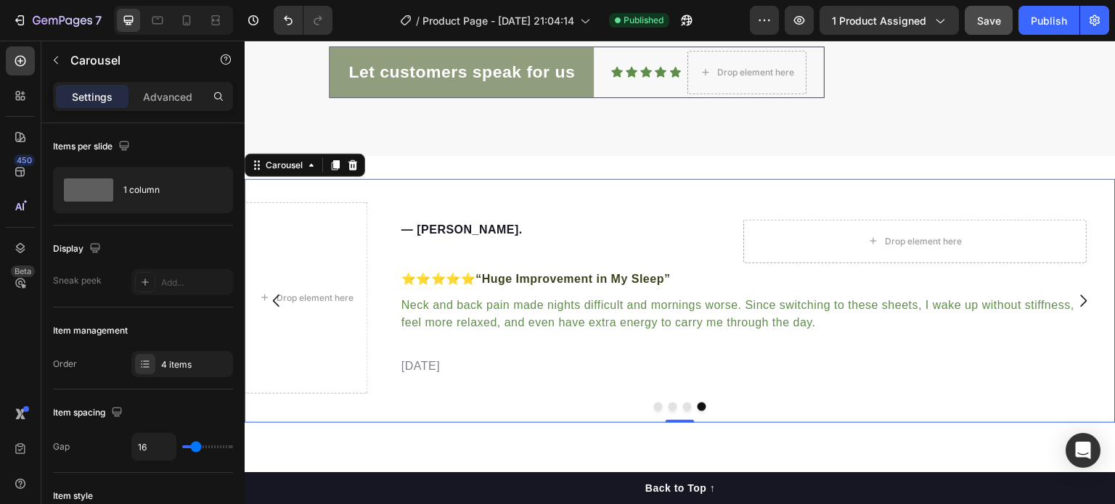
click at [683, 407] on button "Dot" at bounding box center [687, 407] width 9 height 9
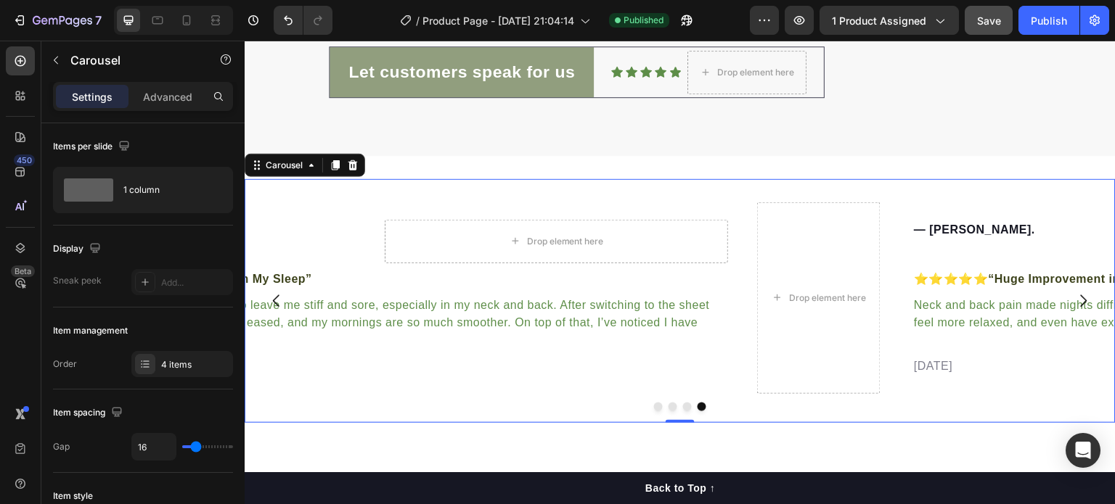
click at [683, 407] on button "Dot" at bounding box center [687, 407] width 9 height 9
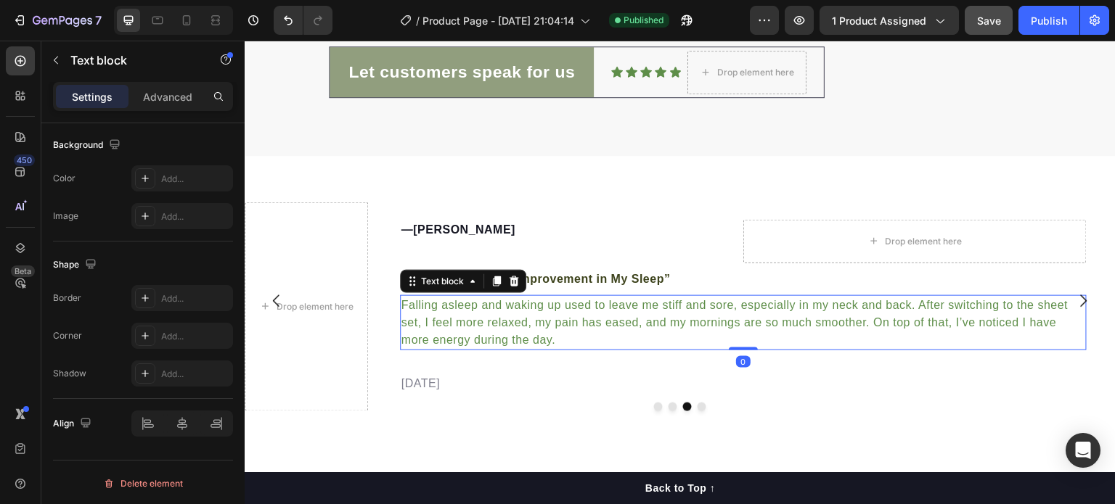
scroll to position [435, 0]
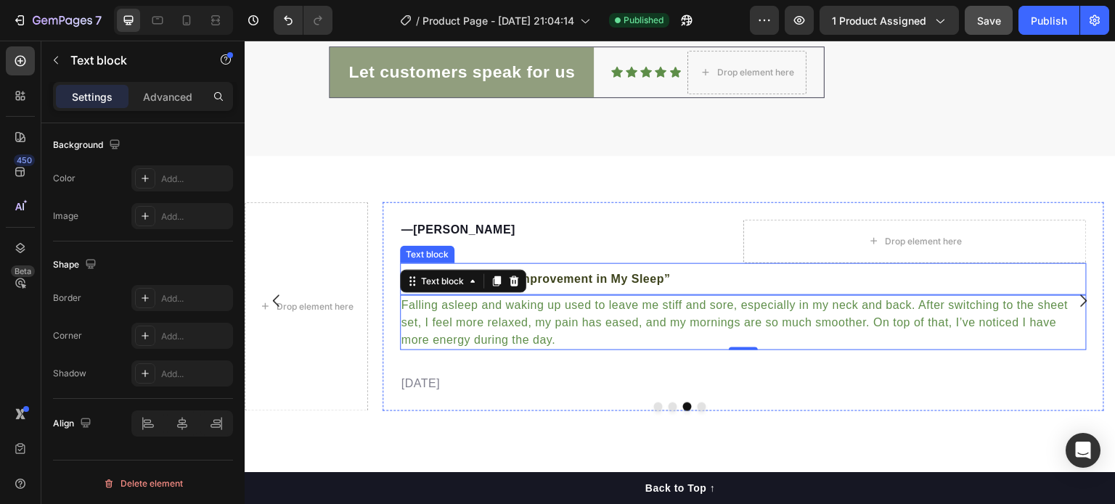
click at [655, 280] on strong "“Huge Improvement in My Sleep”" at bounding box center [572, 279] width 195 height 12
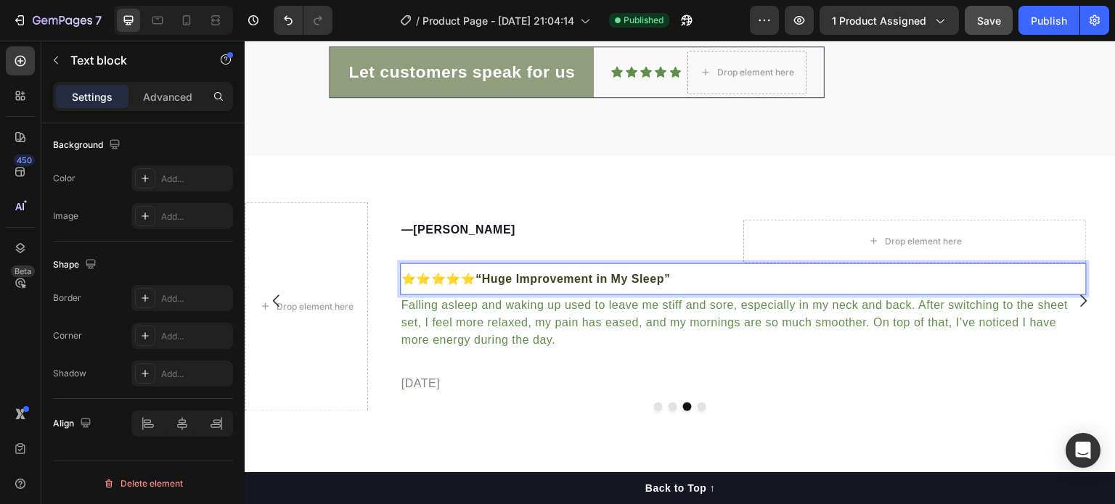
click at [687, 273] on p "⭐️⭐️⭐️⭐️⭐️ “Huge Improvement in My Sleep”" at bounding box center [743, 279] width 684 height 17
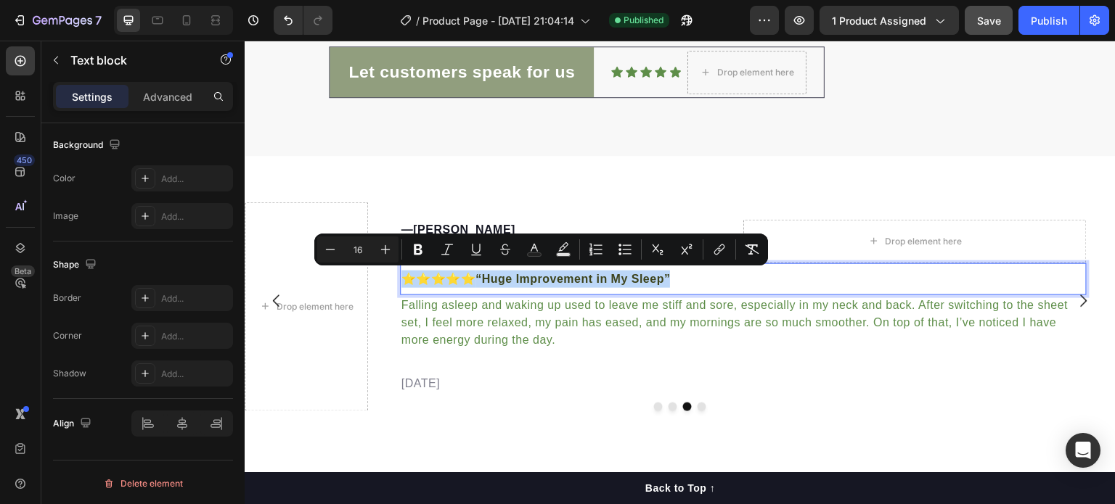
click at [687, 273] on p "⭐️⭐️⭐️⭐️⭐️ “Huge Improvement in My Sleep”" at bounding box center [743, 279] width 684 height 17
click at [690, 286] on p "⭐️⭐️⭐️⭐️⭐️ “Huge Improvement in My Sleep”" at bounding box center [743, 279] width 684 height 17
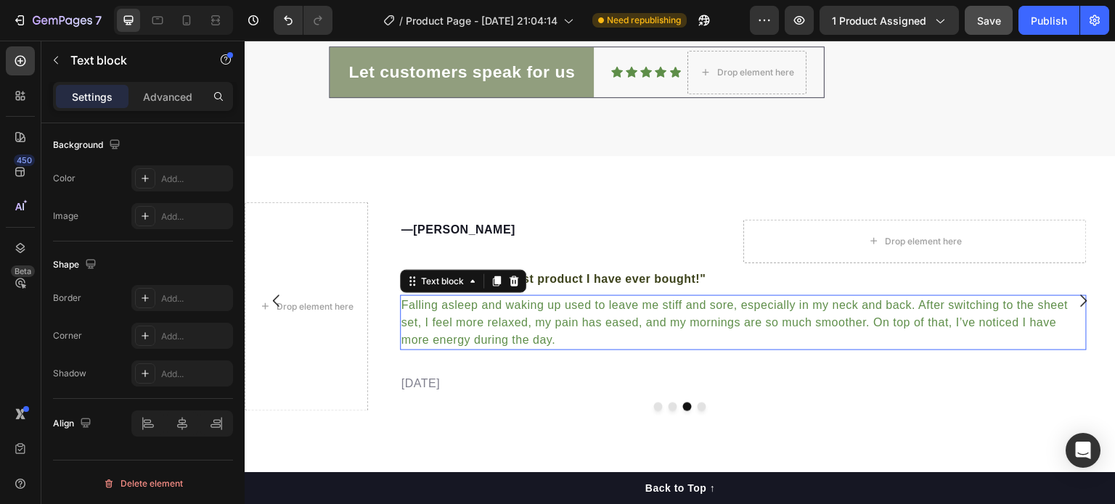
click at [579, 334] on p "Falling asleep and waking up used to leave me stiff and sore, especially in my …" at bounding box center [743, 323] width 684 height 52
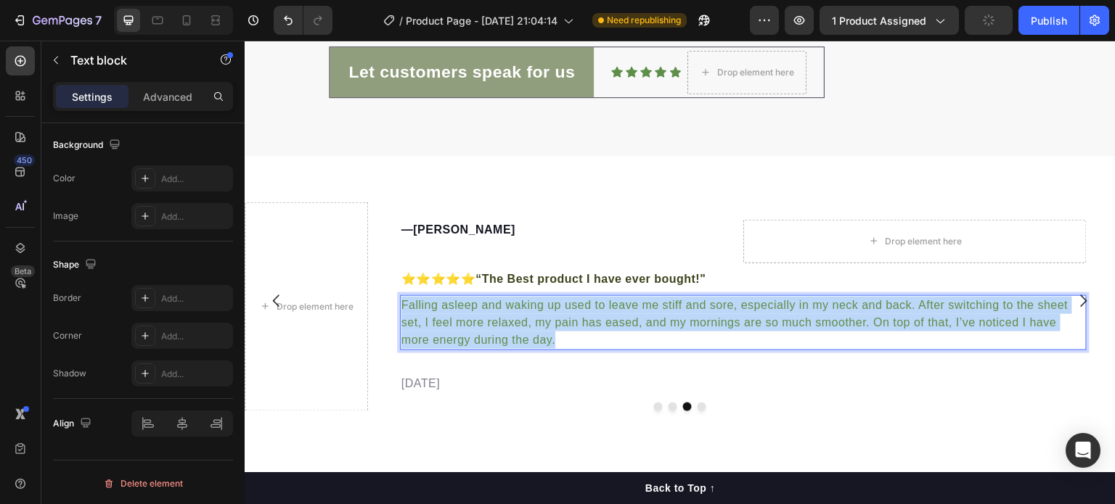
click at [579, 334] on p "Falling asleep and waking up used to leave me stiff and sore, especially in my …" at bounding box center [743, 323] width 684 height 52
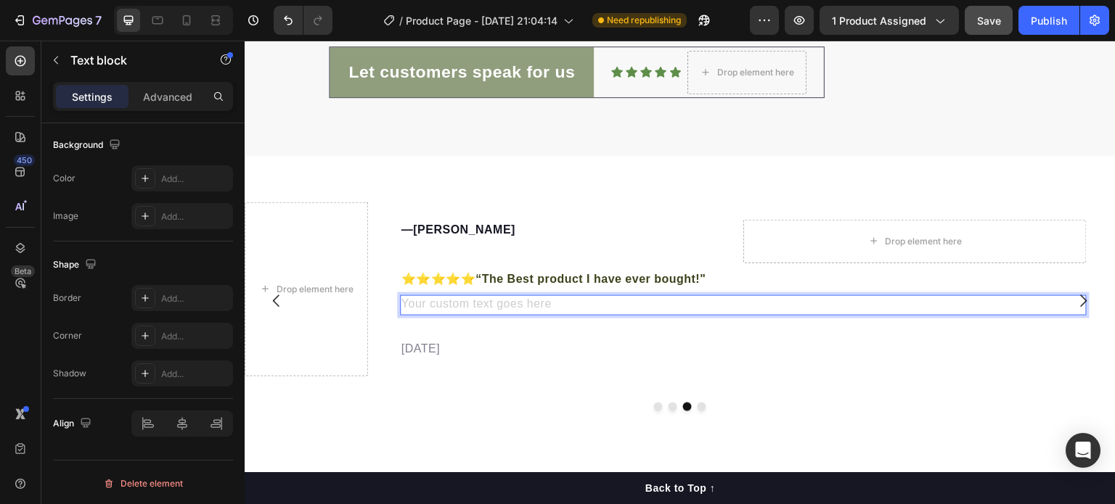
click at [512, 305] on div "Rich Text Editor. Editing area: main" at bounding box center [743, 305] width 687 height 20
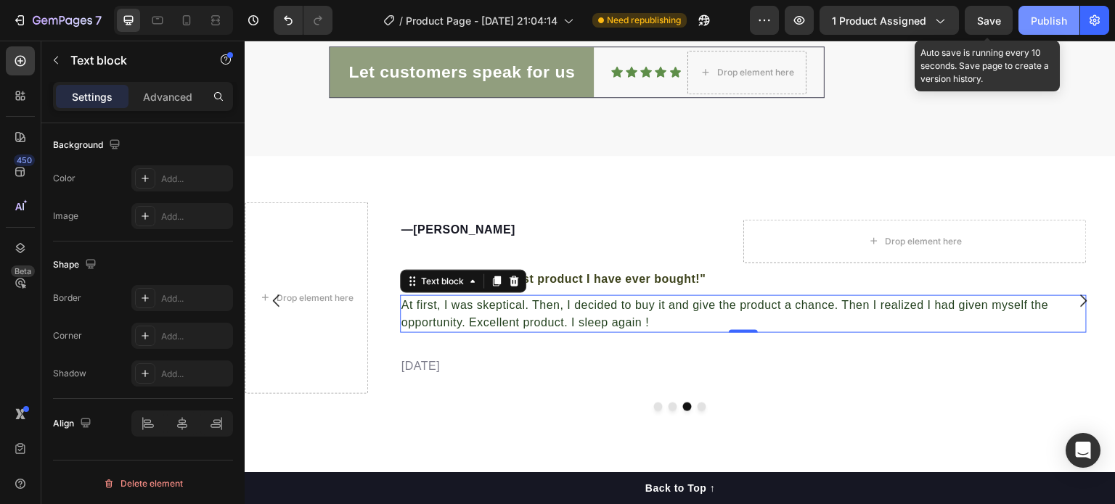
drag, startPoint x: 988, startPoint y: 17, endPoint x: 1047, endPoint y: 15, distance: 58.1
click at [1047, 15] on div "Preview 1 product assigned Save Auto save is running every 10 seconds. Save pag…" at bounding box center [929, 20] width 359 height 29
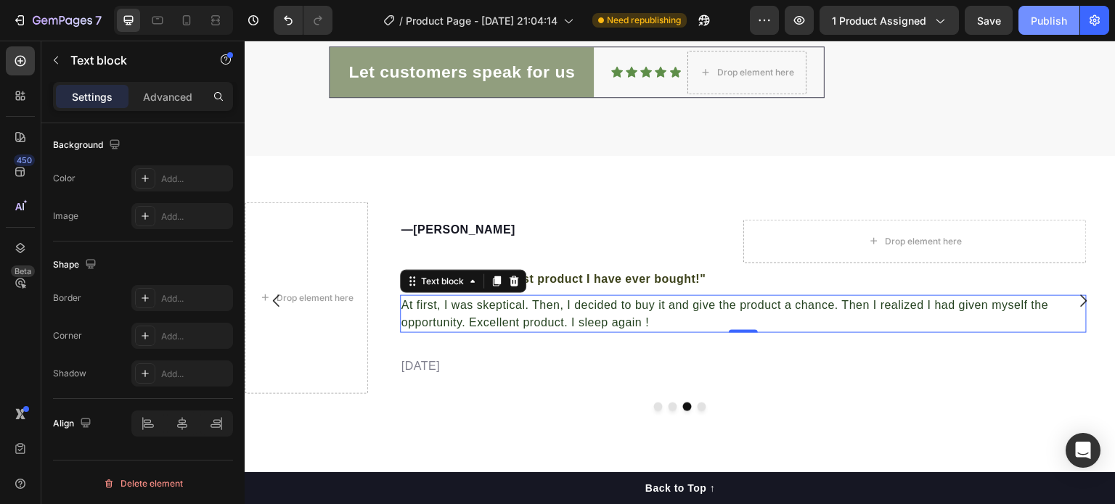
click at [1047, 15] on div "Publish" at bounding box center [1049, 20] width 36 height 15
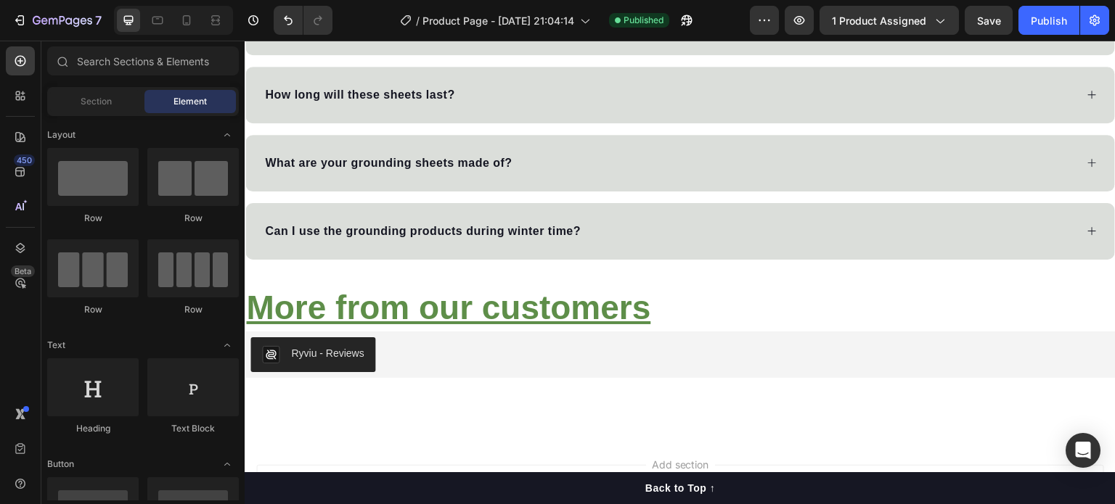
scroll to position [3698, 0]
